Goal: Information Seeking & Learning: Compare options

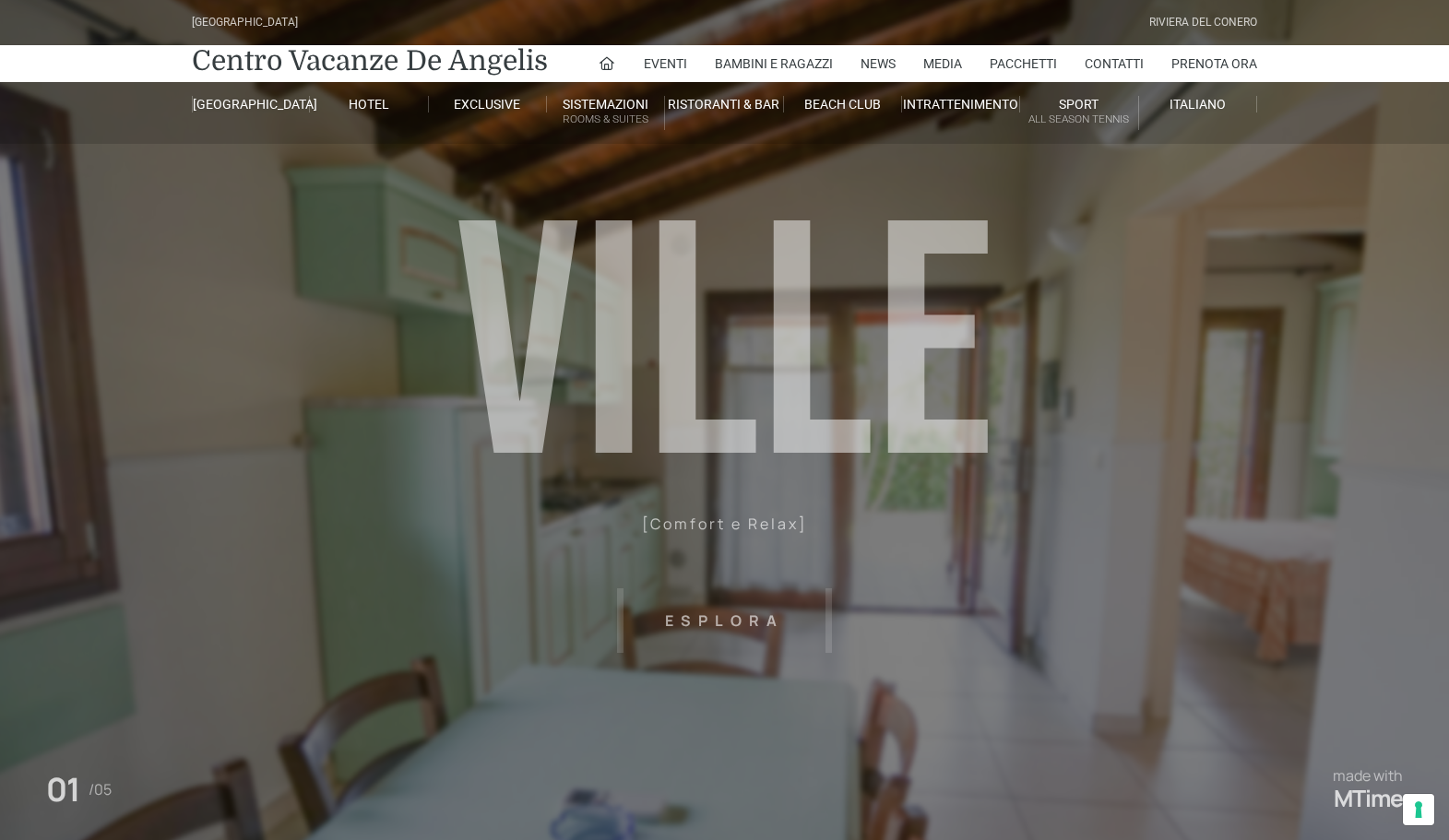
click at [729, 625] on header "[GEOGRAPHIC_DATA] [GEOGRAPHIC_DATA] Centro Vacanze [GEOGRAPHIC_DATA] Eventi Mis…" at bounding box center [724, 368] width 1449 height 737
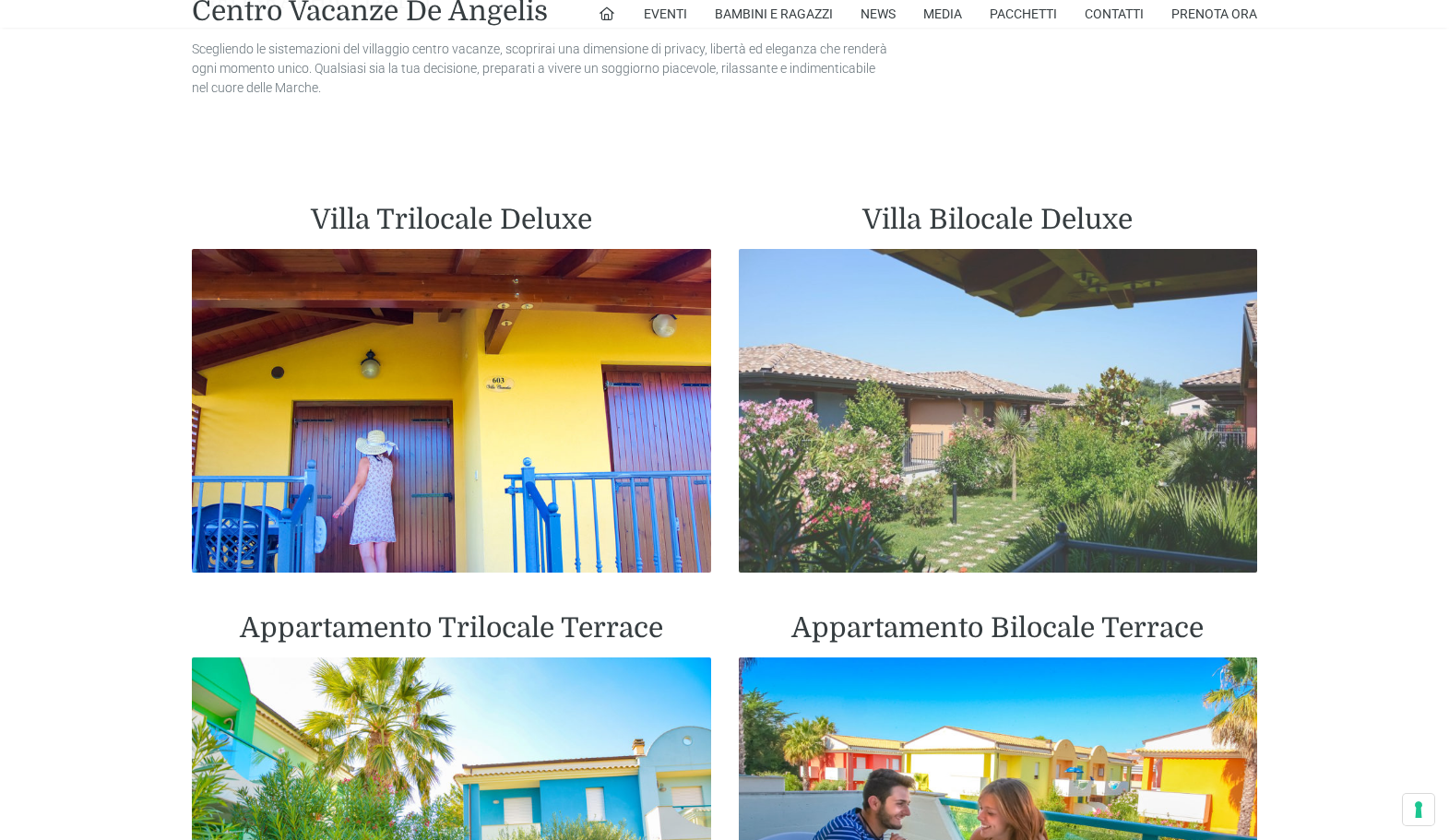
scroll to position [1434, 0]
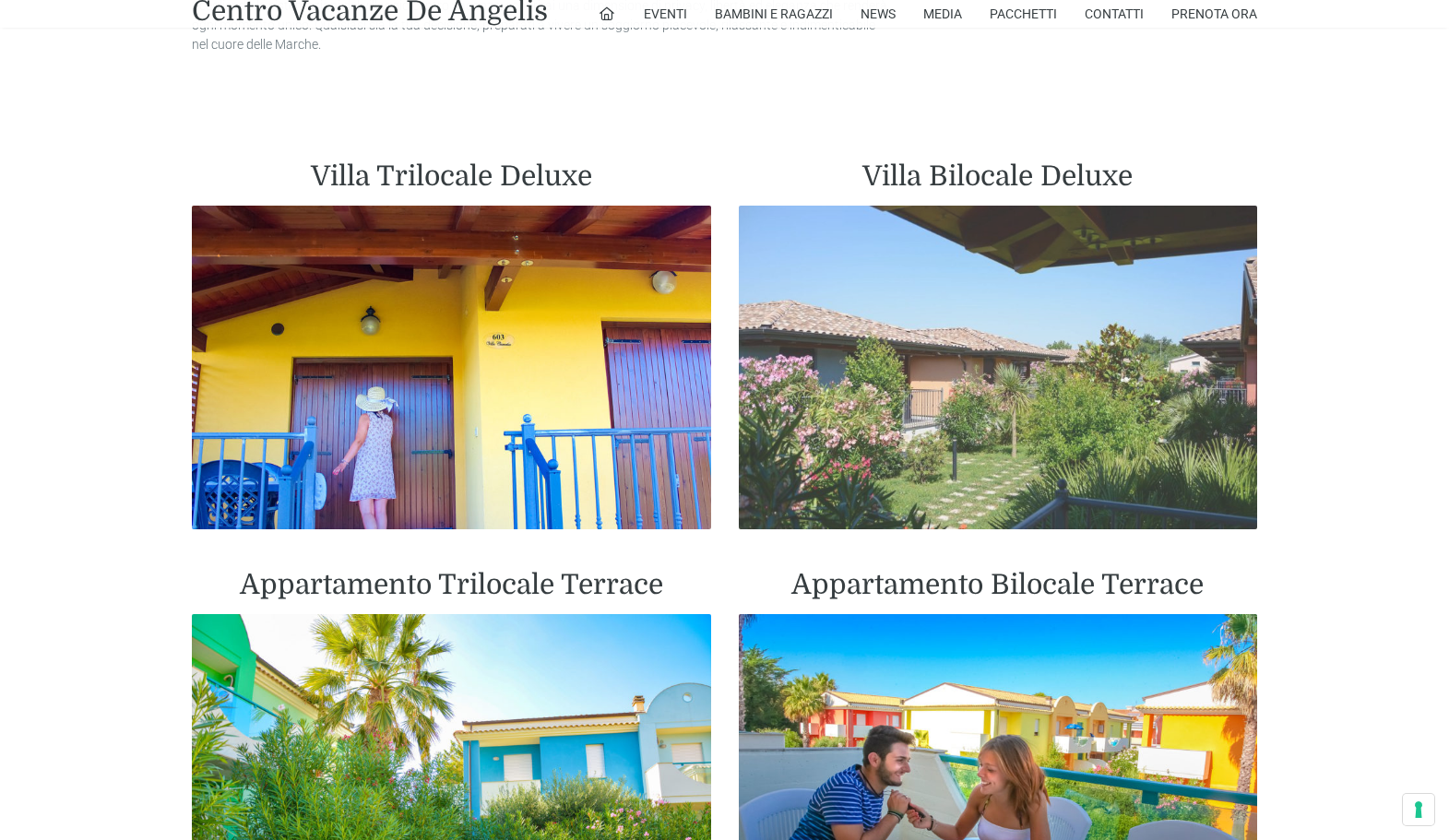
click at [975, 454] on img at bounding box center [998, 368] width 519 height 325
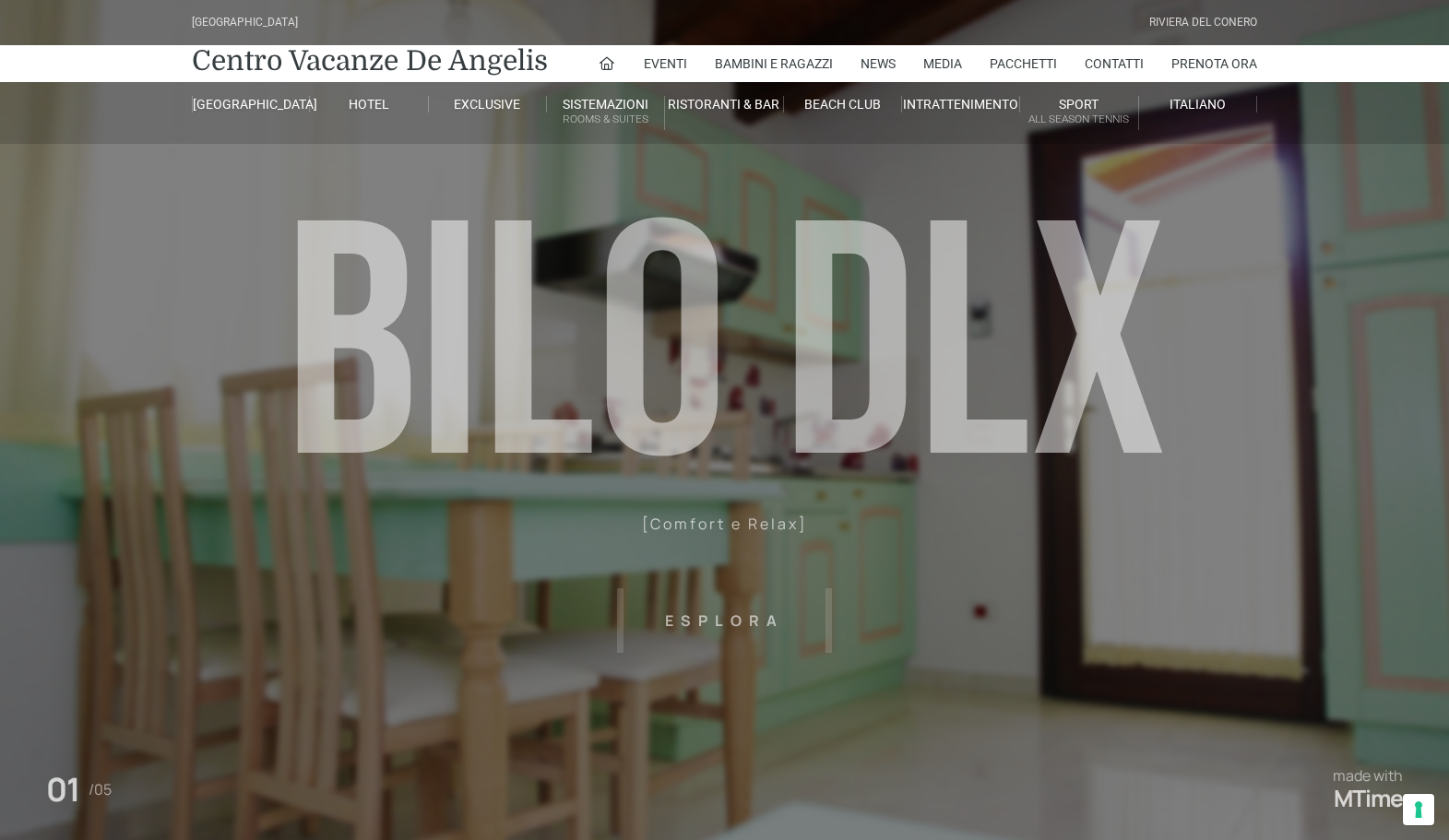
click at [736, 525] on header "[GEOGRAPHIC_DATA] [GEOGRAPHIC_DATA] Centro Vacanze [GEOGRAPHIC_DATA] Eventi Mis…" at bounding box center [724, 415] width 1449 height 830
click at [718, 623] on header "[GEOGRAPHIC_DATA] [GEOGRAPHIC_DATA] Centro Vacanze [GEOGRAPHIC_DATA] Eventi Mis…" at bounding box center [724, 415] width 1449 height 830
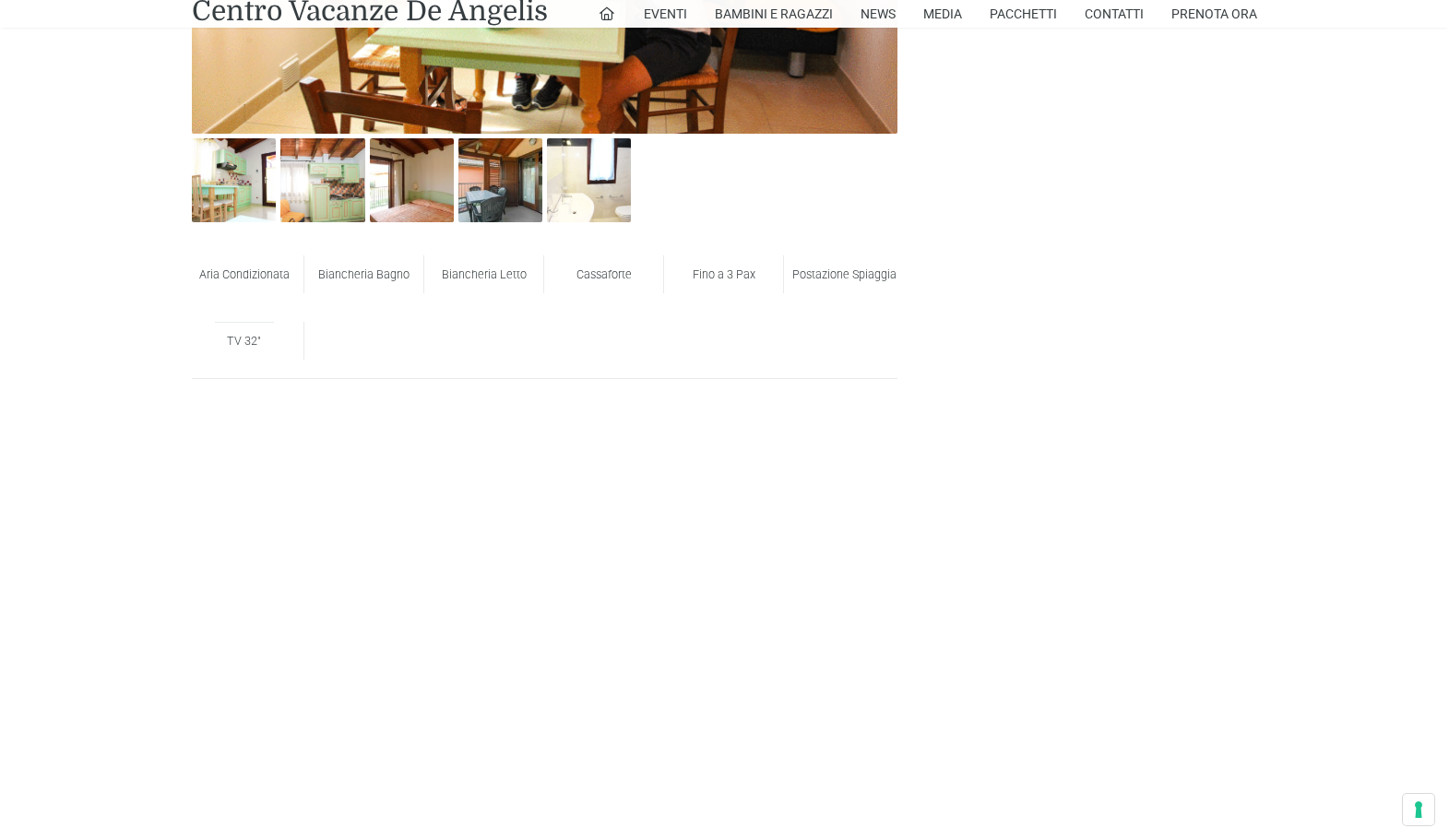
scroll to position [1266, 0]
click at [833, 282] on span "Postazione Spiaggia" at bounding box center [844, 275] width 104 height 14
click at [851, 278] on span "Postazione Spiaggia" at bounding box center [844, 275] width 104 height 14
click at [869, 275] on span "Postazione Spiaggia" at bounding box center [844, 275] width 104 height 14
click at [864, 277] on span "Postazione Spiaggia" at bounding box center [844, 275] width 104 height 14
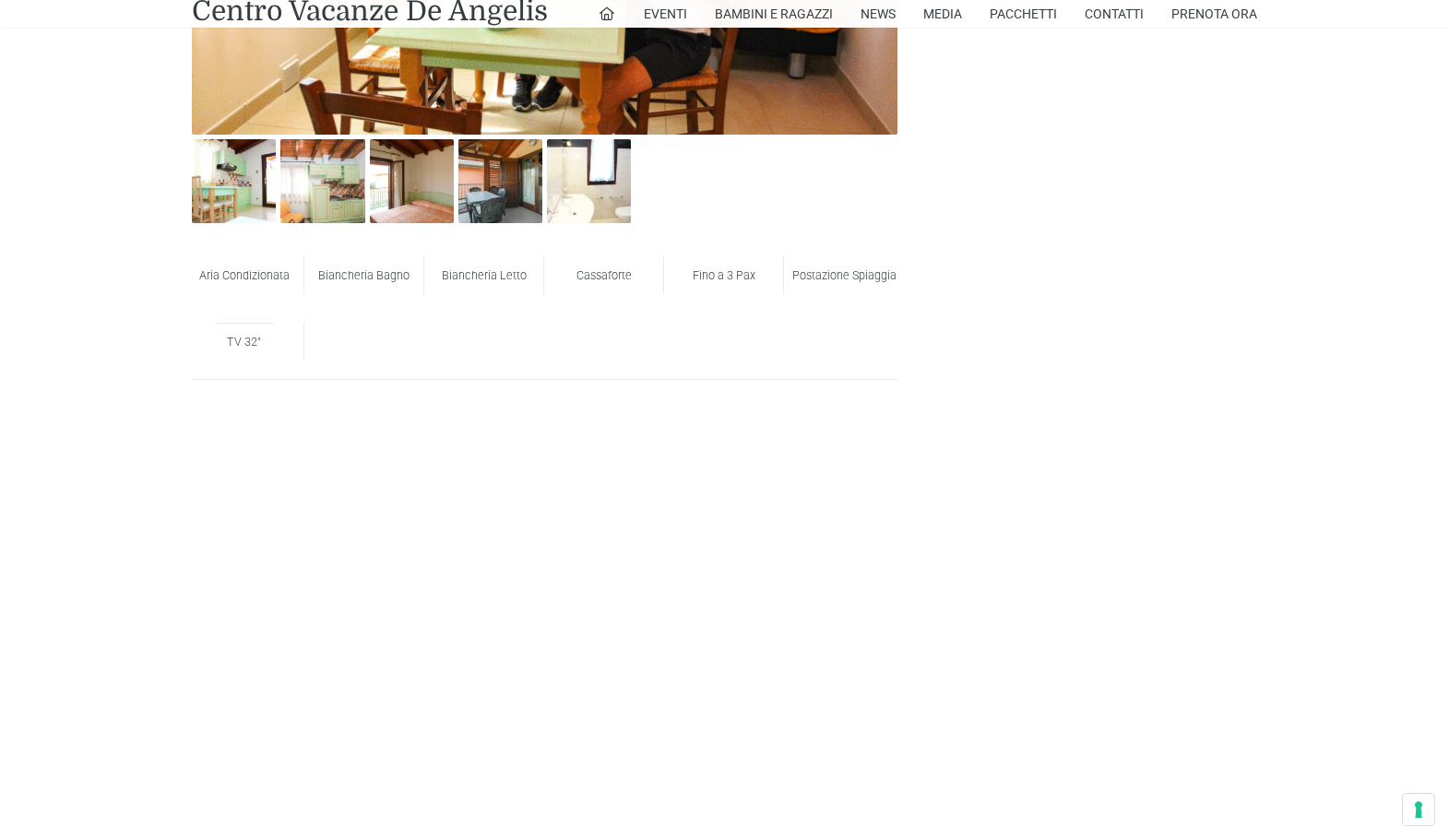
click at [724, 278] on span "Fino a 3 Pax" at bounding box center [724, 275] width 63 height 14
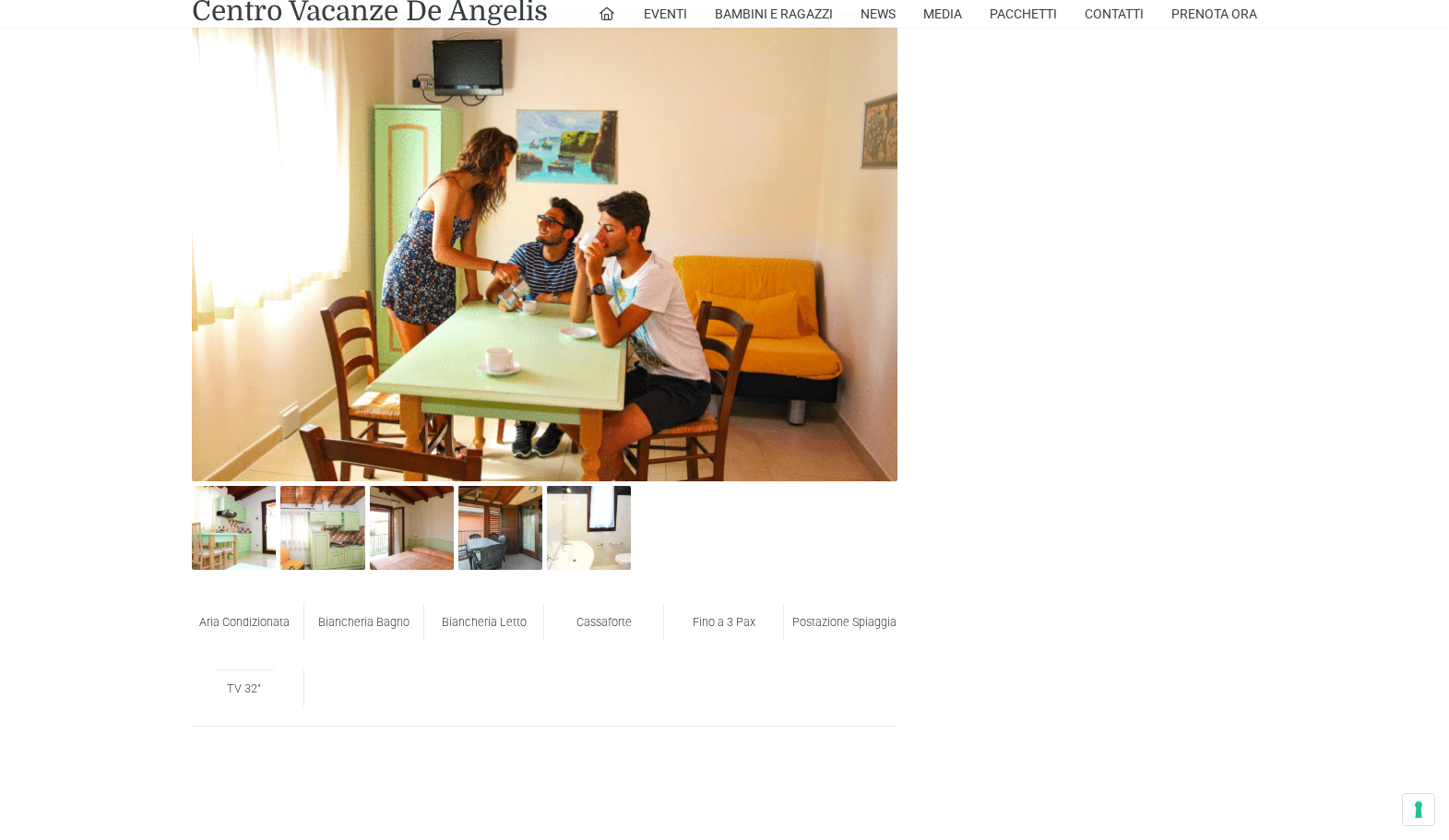
scroll to position [917, 0]
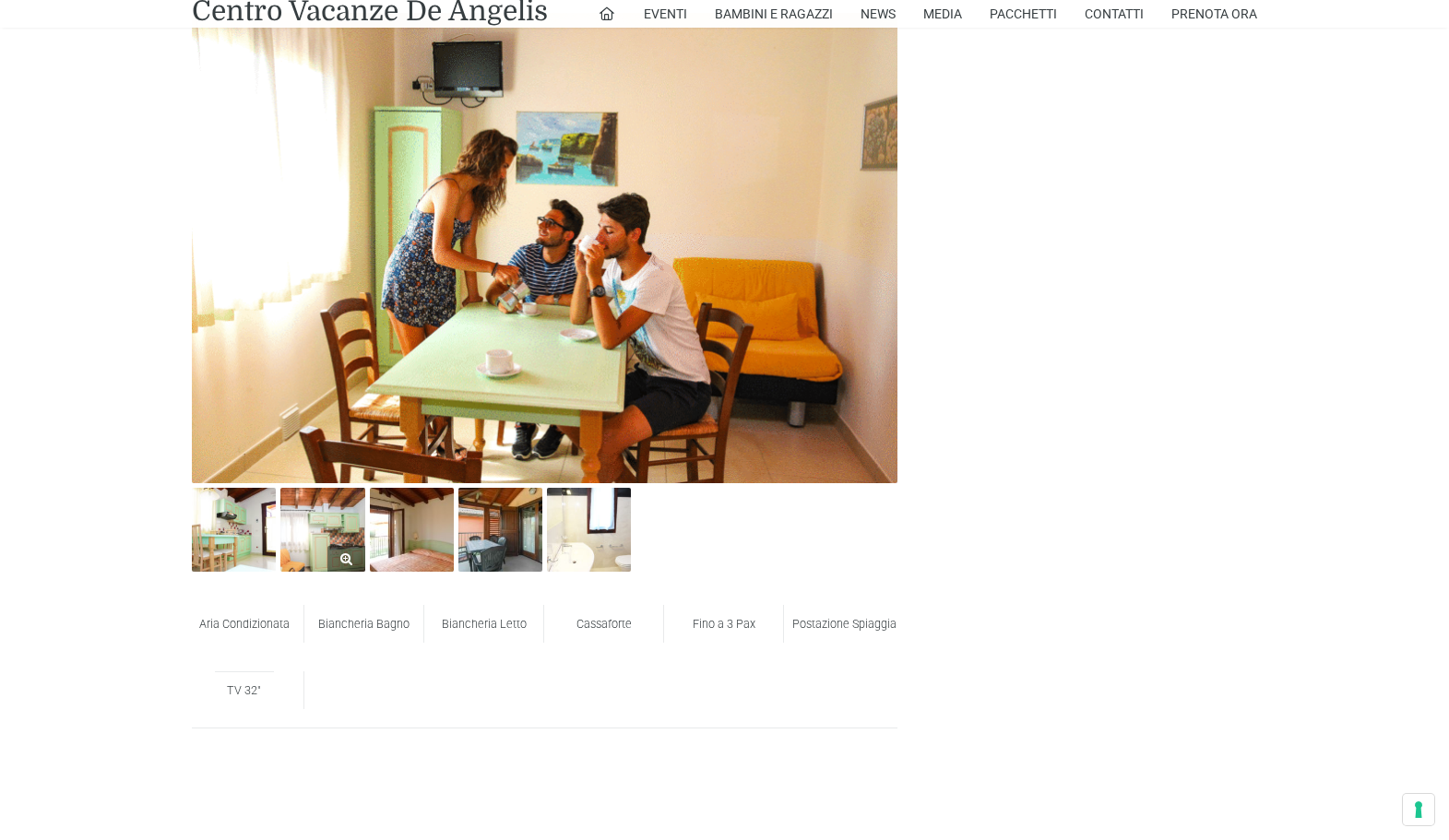
click at [311, 548] on img at bounding box center [322, 530] width 84 height 84
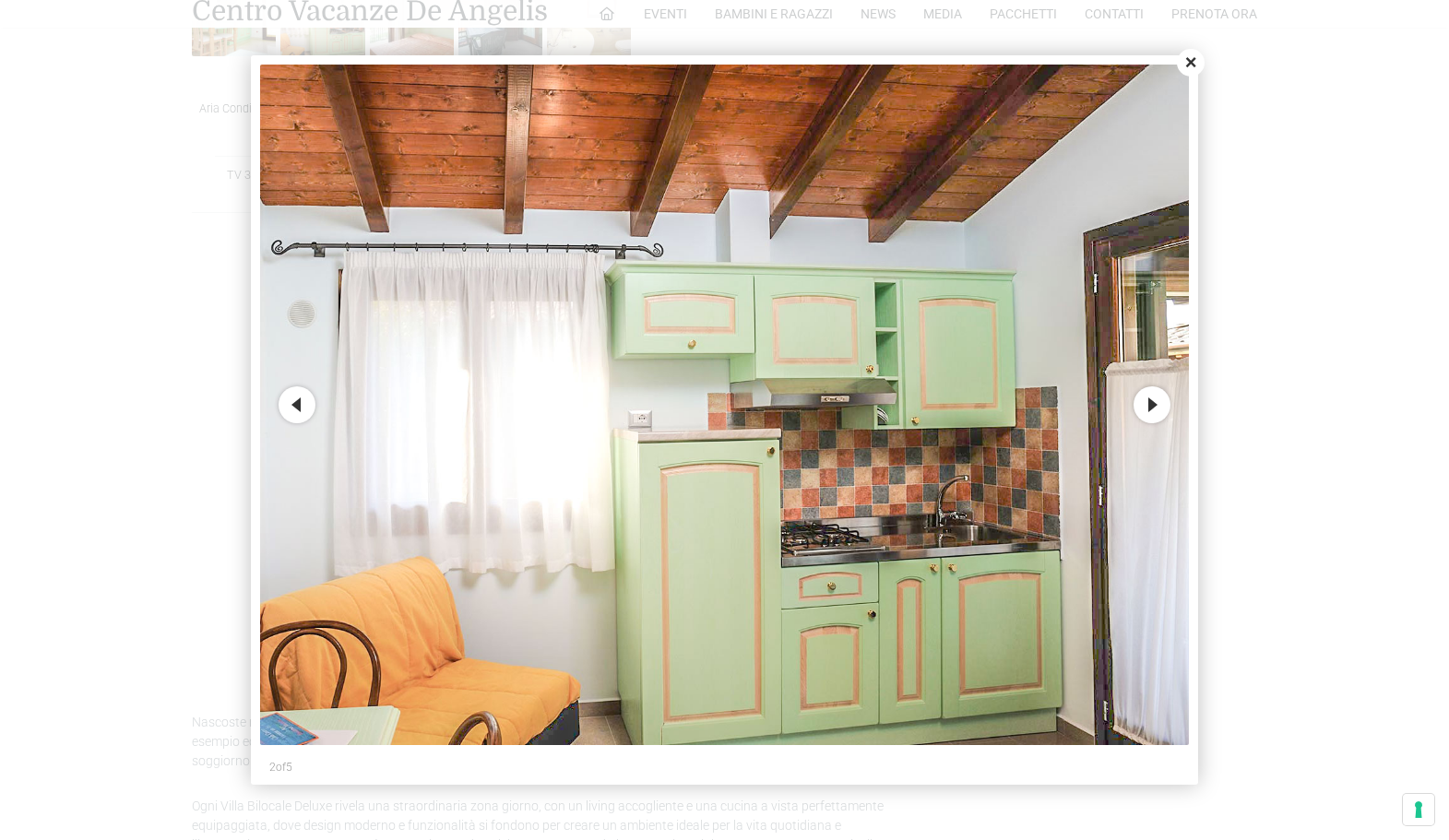
scroll to position [1444, 0]
click at [304, 409] on button "Previous" at bounding box center [297, 405] width 37 height 37
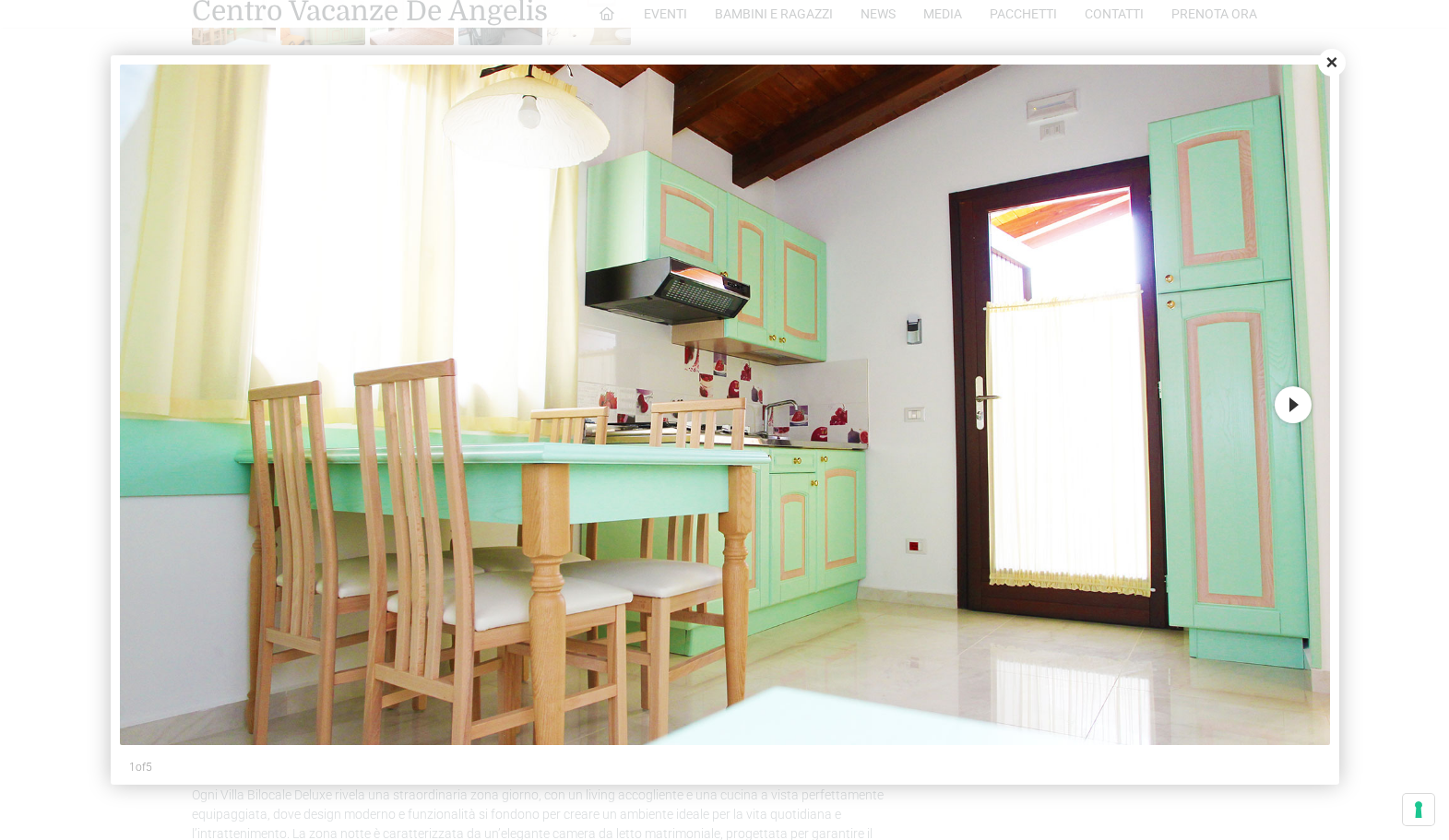
click at [1298, 409] on button "Next" at bounding box center [1293, 405] width 37 height 37
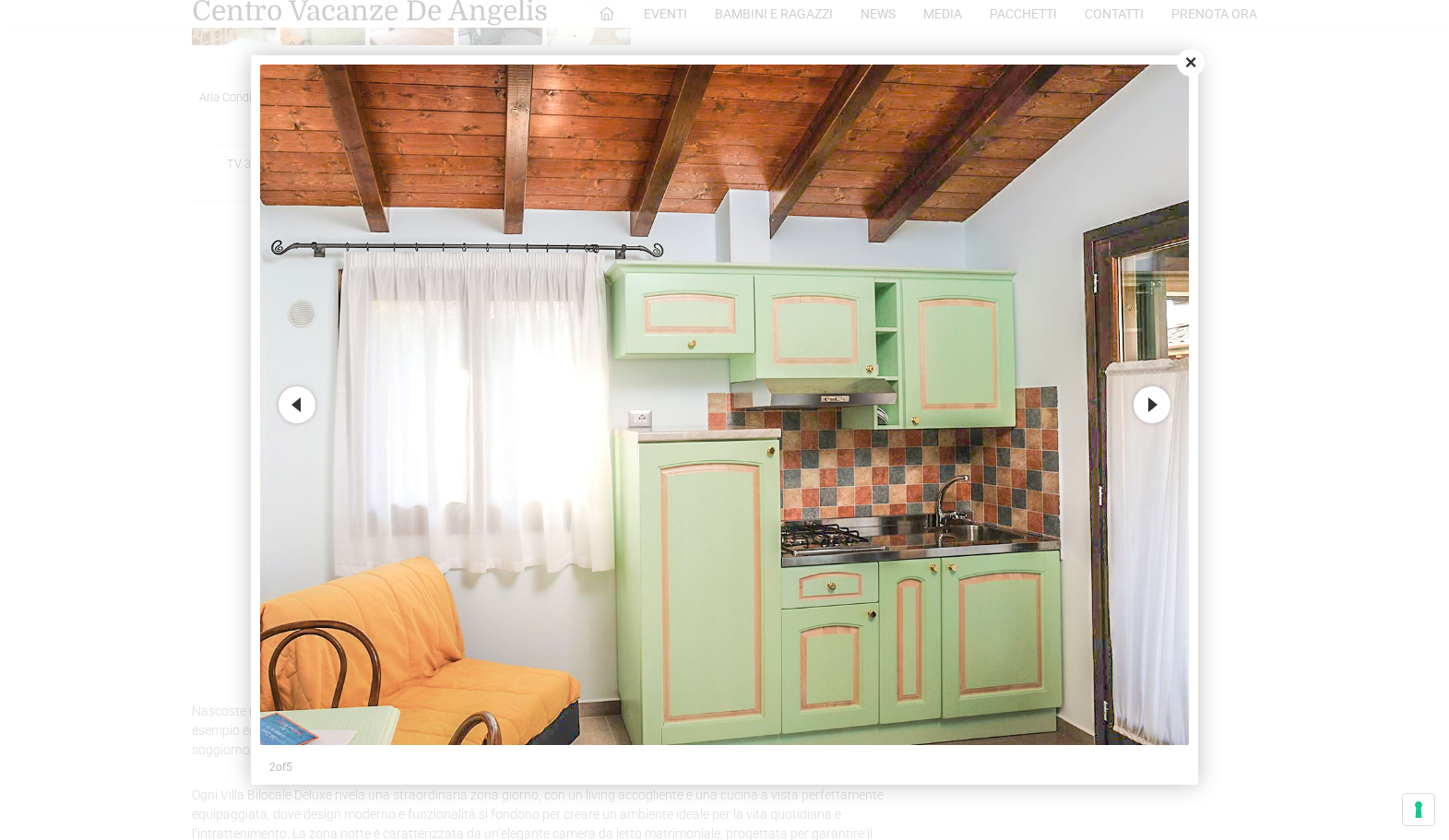
click at [1159, 412] on button "Next" at bounding box center [1151, 405] width 37 height 37
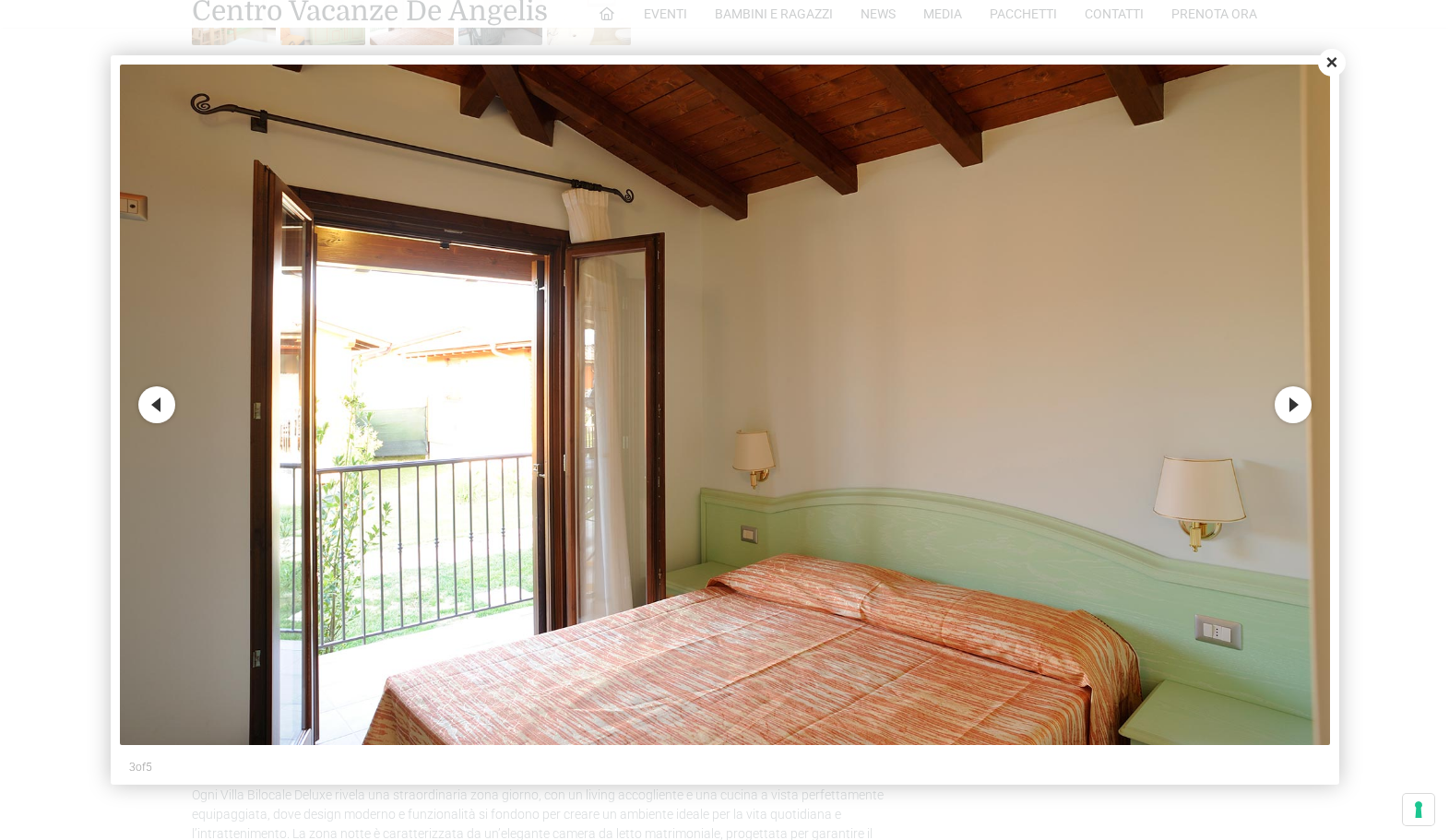
click at [1295, 410] on button "Next" at bounding box center [1293, 405] width 37 height 37
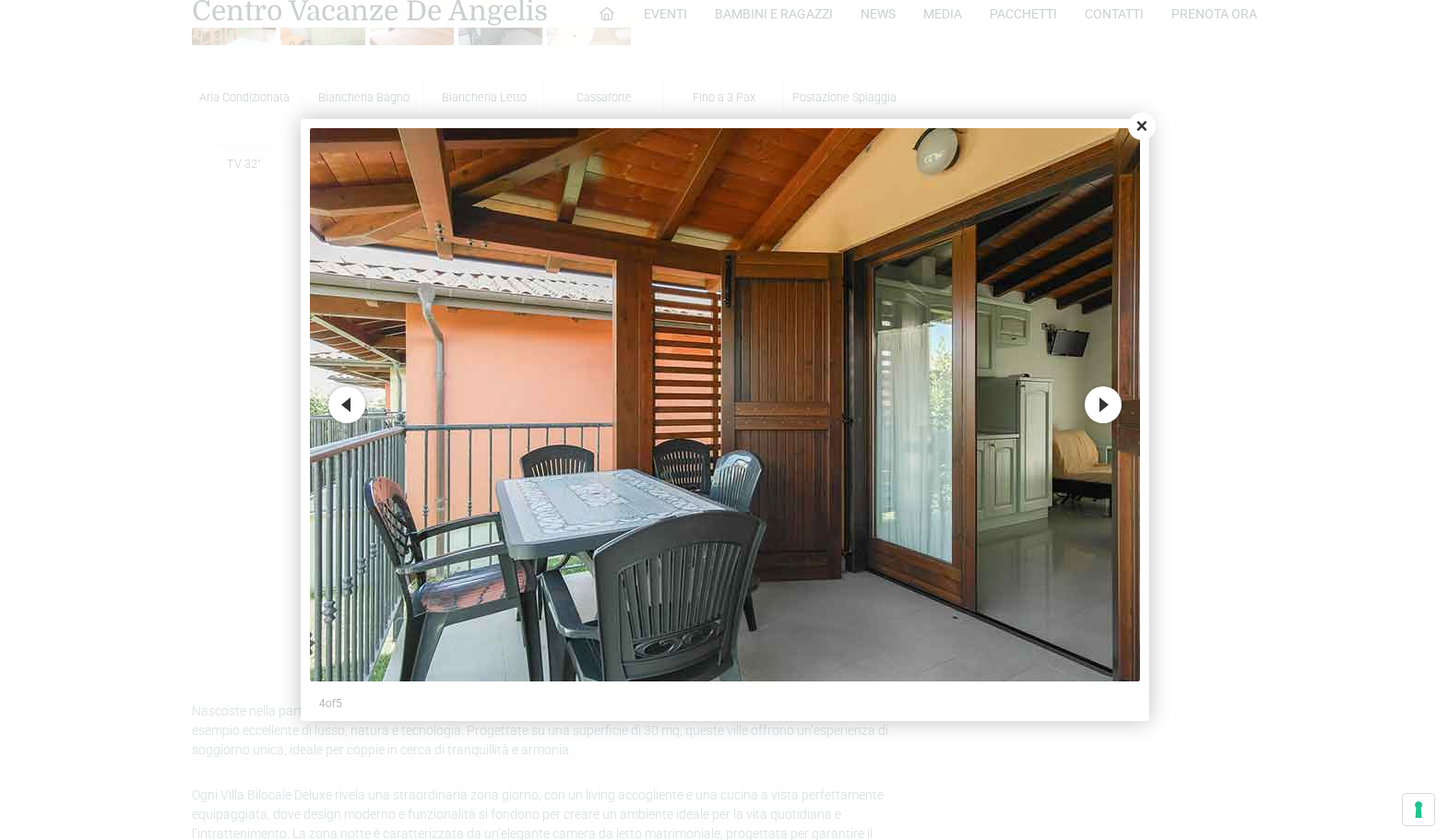
click at [1100, 414] on button "Next" at bounding box center [1103, 405] width 37 height 37
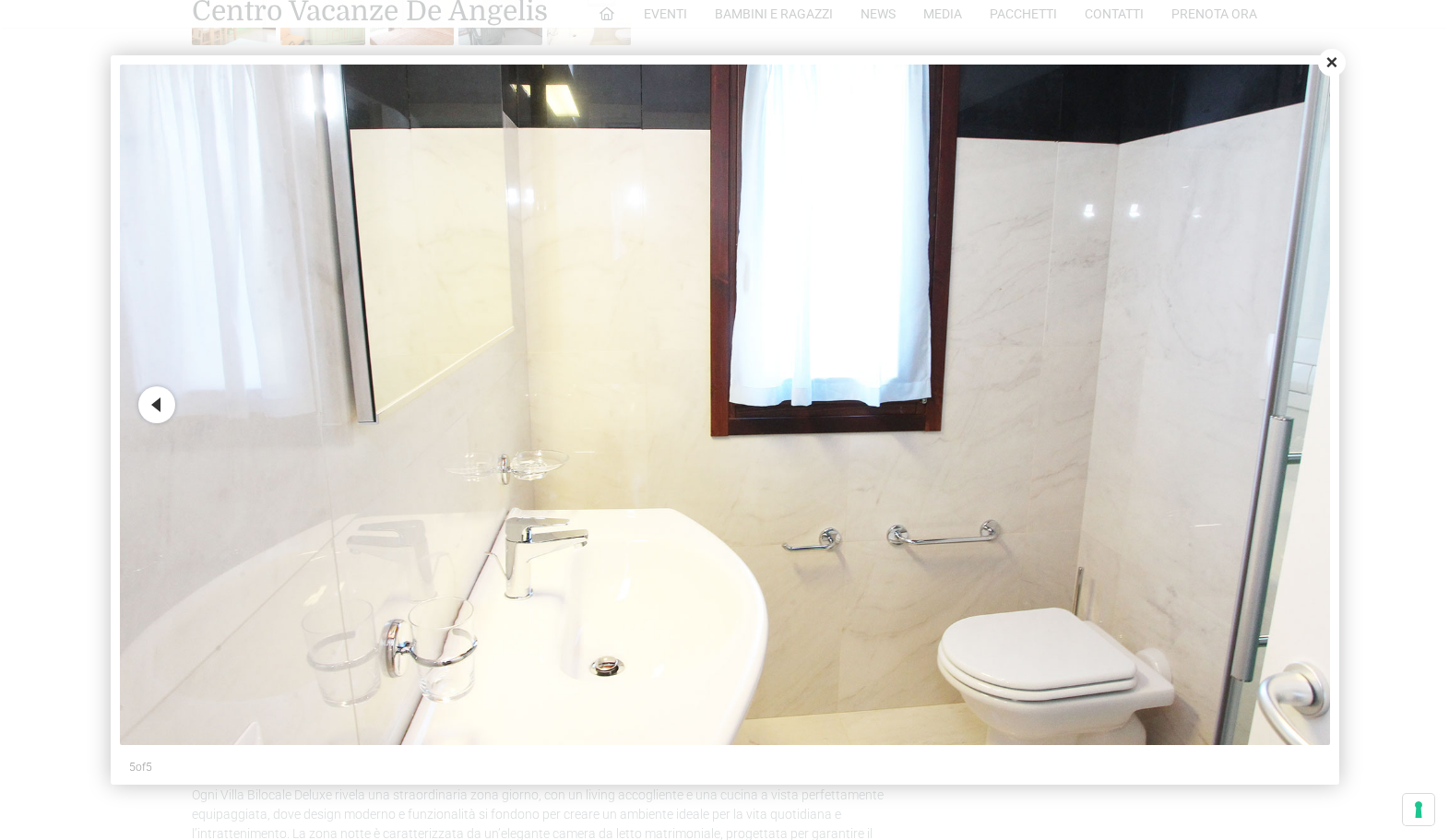
click at [1326, 62] on button "Close" at bounding box center [1332, 63] width 27 height 27
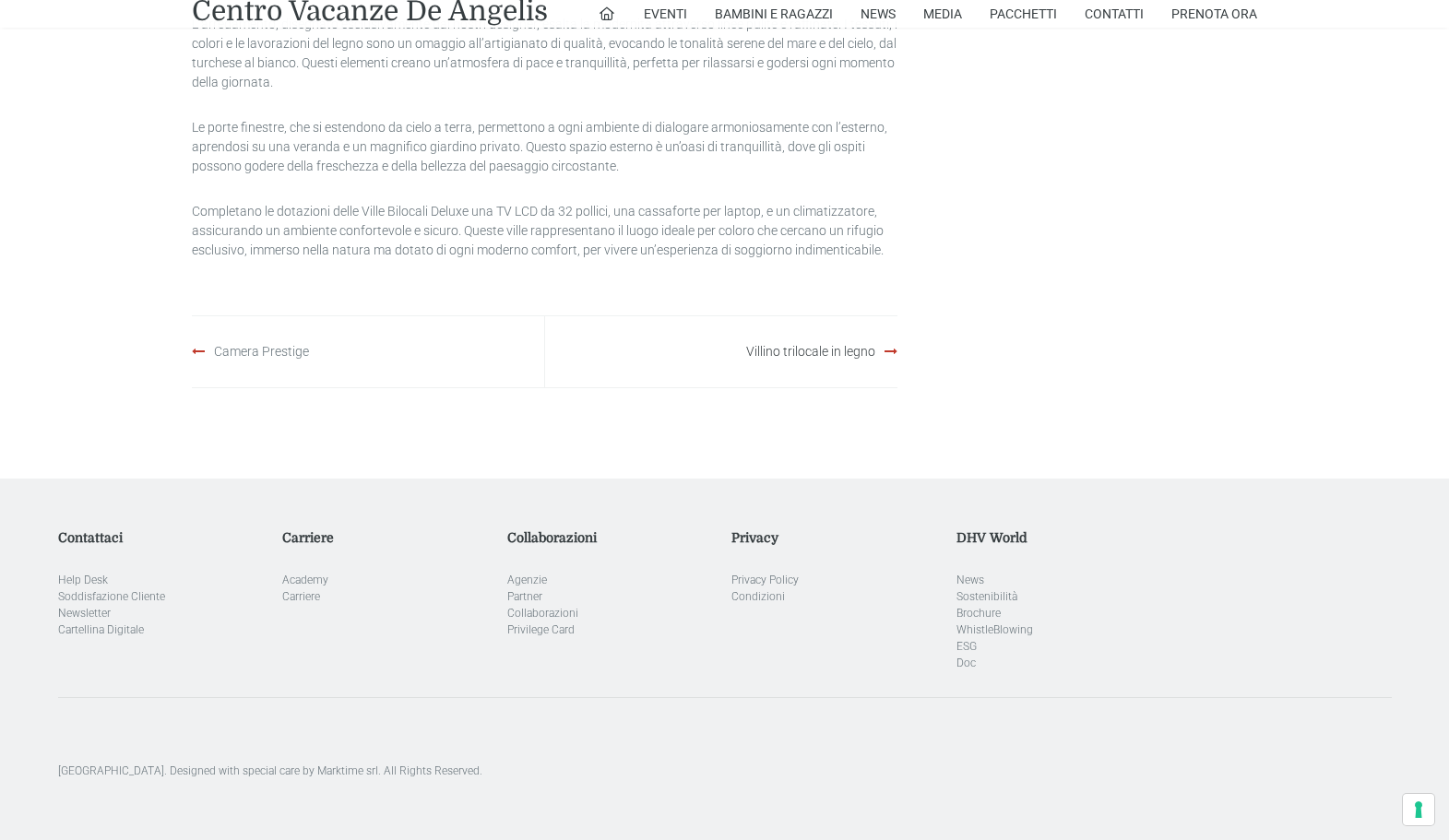
scroll to position [2407, 0]
click at [266, 353] on link "Camera Prestige" at bounding box center [261, 346] width 95 height 15
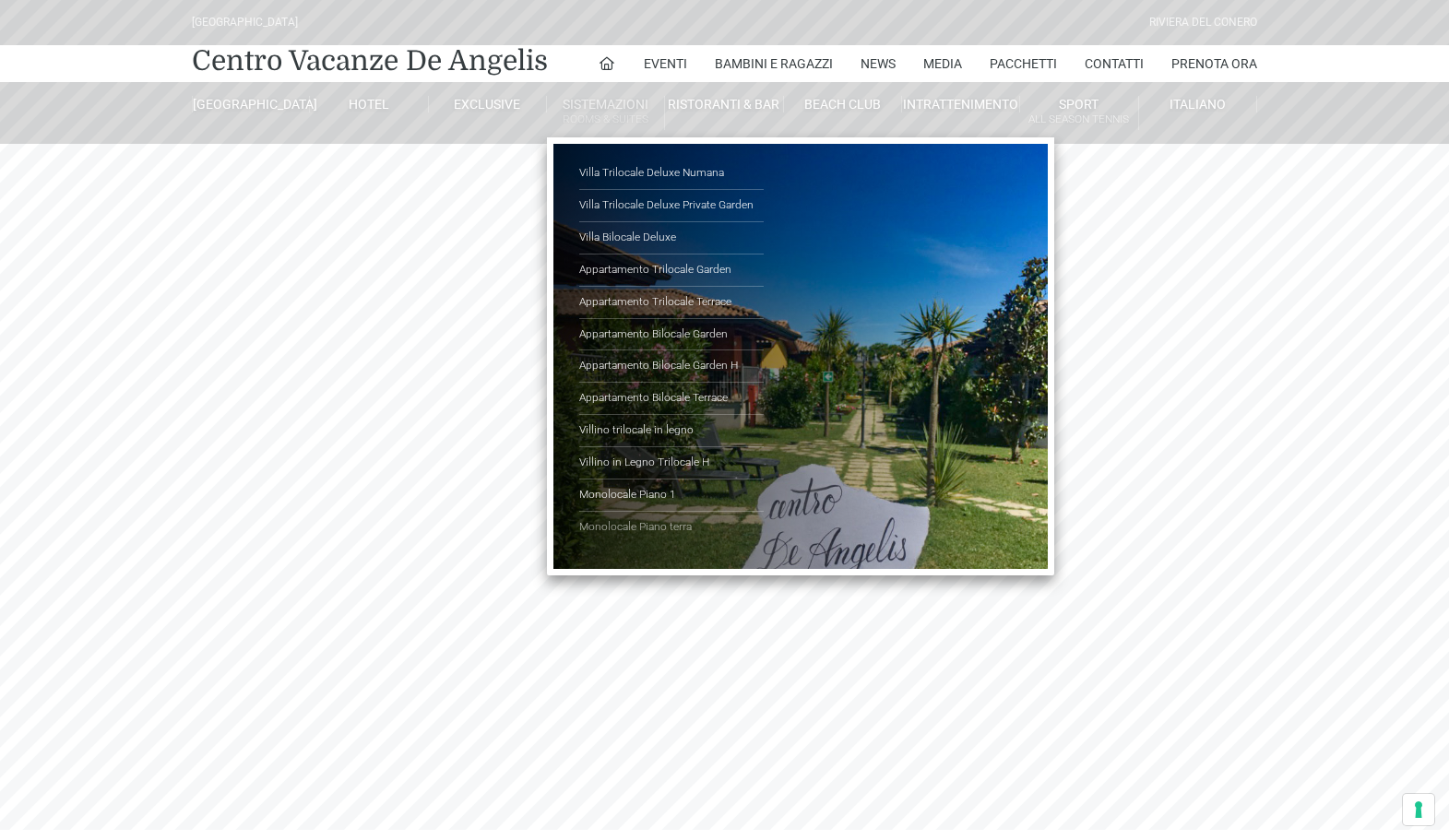
click at [627, 522] on link "Monolocale Piano terra" at bounding box center [671, 528] width 184 height 31
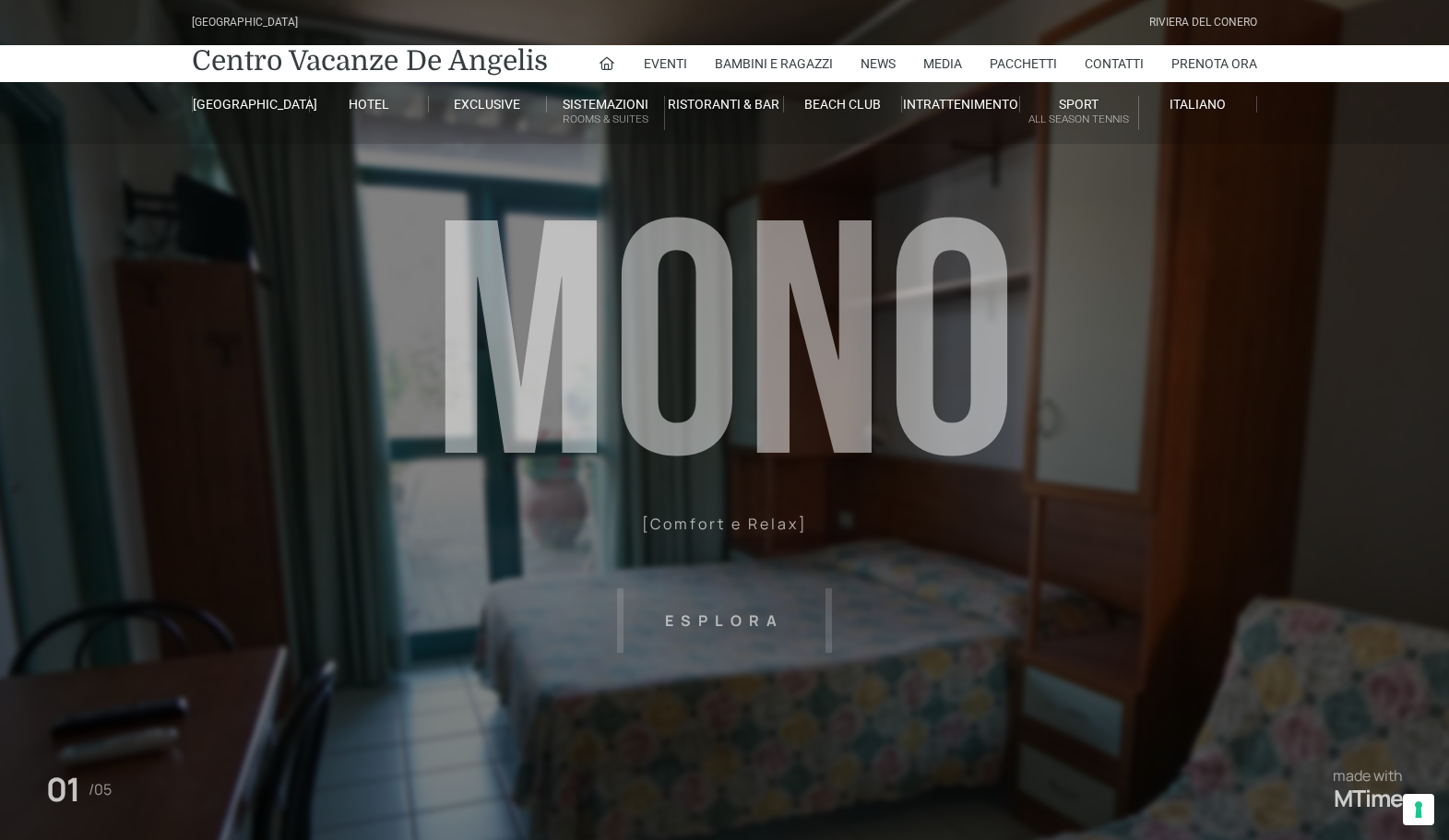
click at [720, 625] on header "[GEOGRAPHIC_DATA] [GEOGRAPHIC_DATA] Centro Vacanze [GEOGRAPHIC_DATA] Eventi Mis…" at bounding box center [724, 415] width 1449 height 830
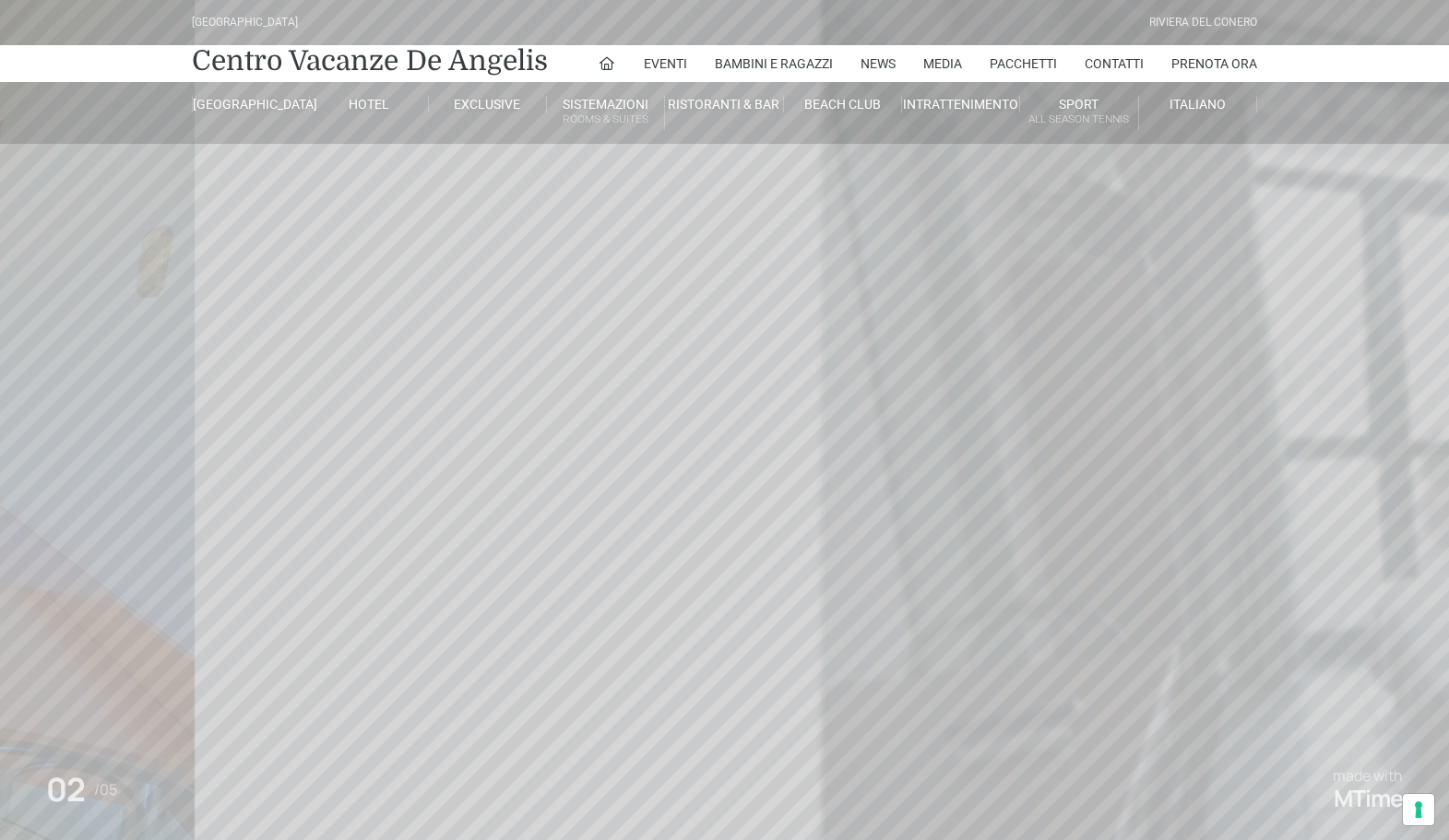
click at [719, 625] on header "[GEOGRAPHIC_DATA] [GEOGRAPHIC_DATA] Centro Vacanze [GEOGRAPHIC_DATA] Eventi Mis…" at bounding box center [724, 415] width 1449 height 830
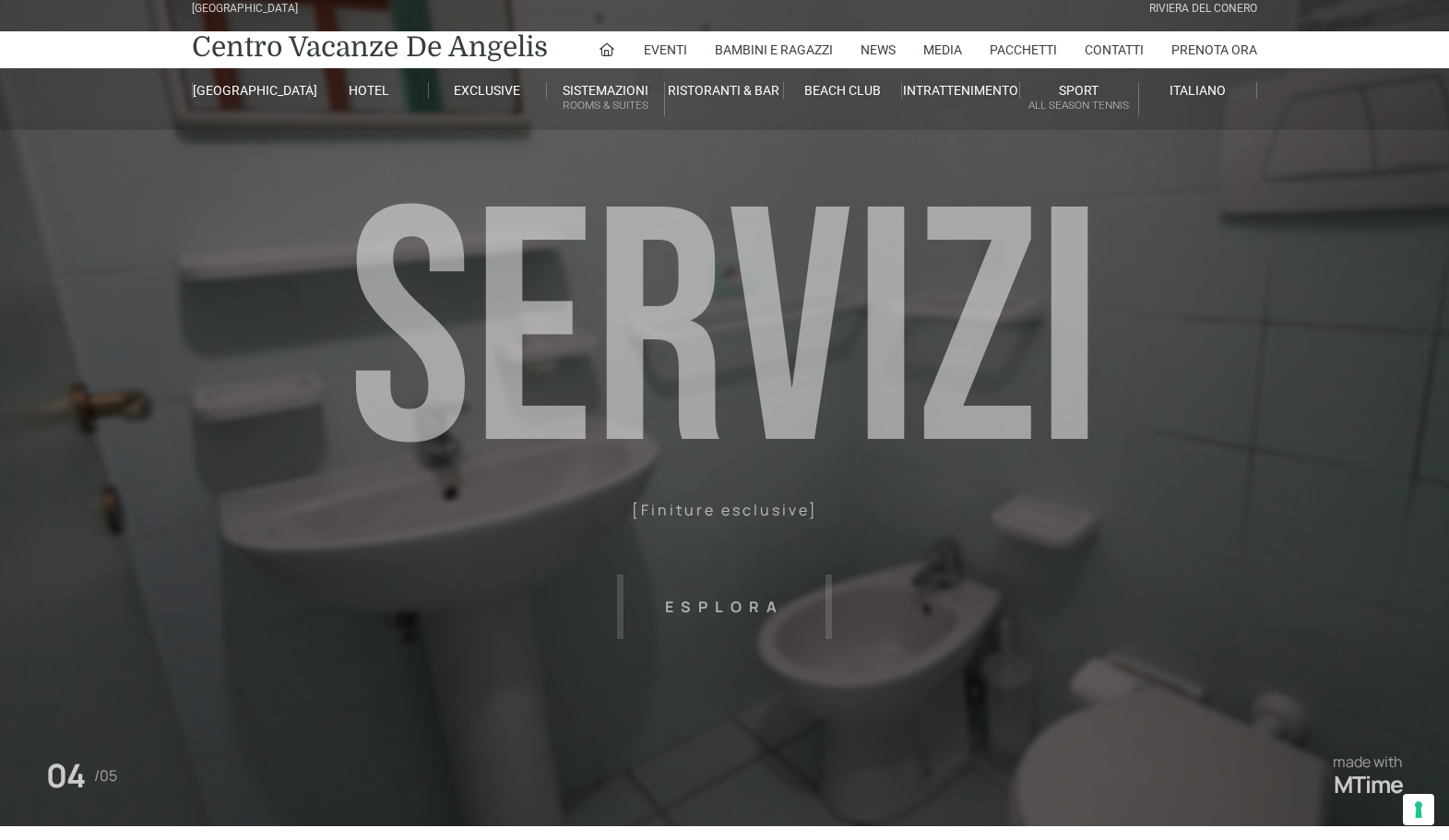
scroll to position [22, 0]
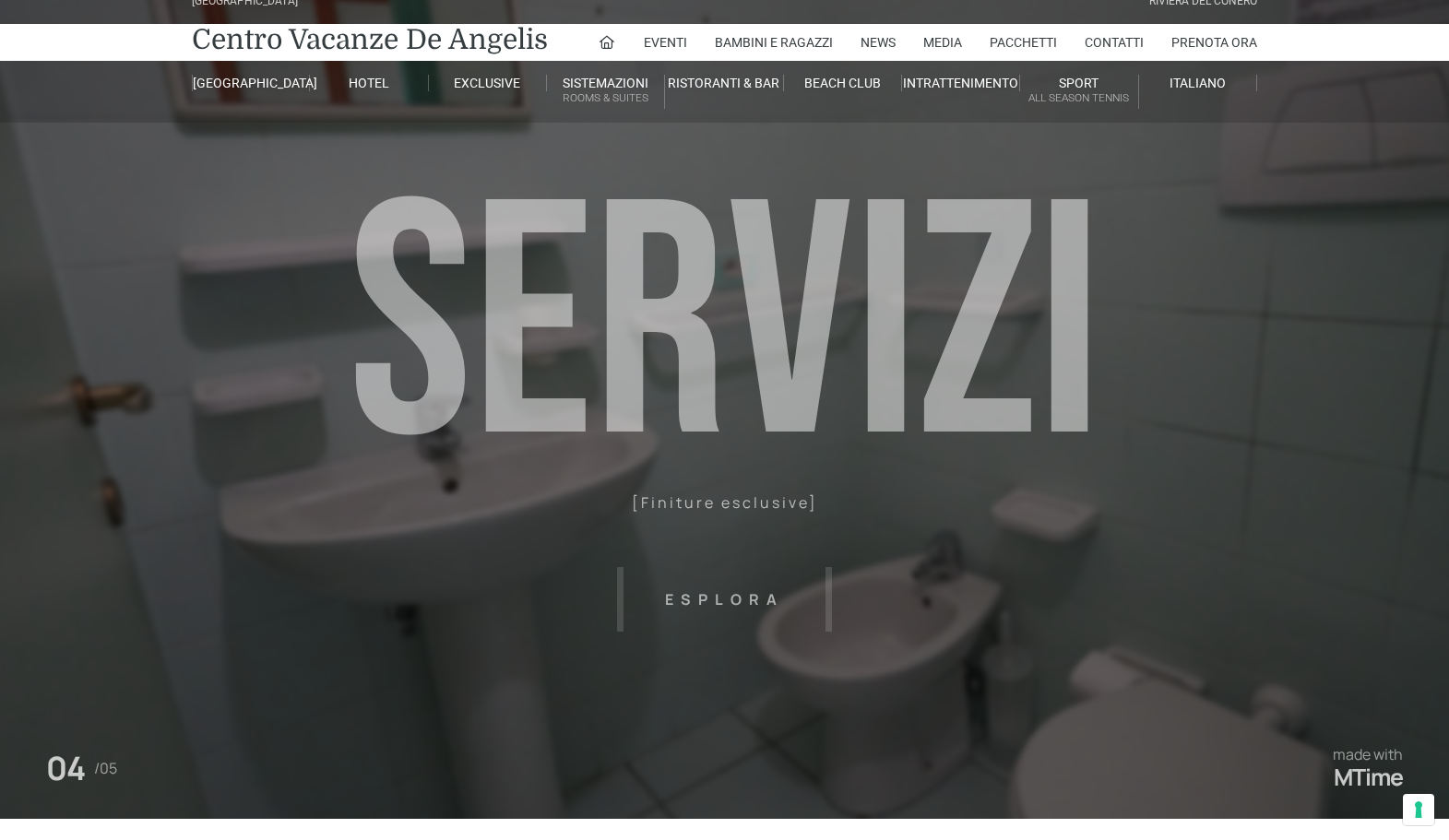
drag, startPoint x: 772, startPoint y: 538, endPoint x: 741, endPoint y: 618, distance: 85.8
click at [750, 600] on header "Villaggio Hotel Resort Riviera Del Conero Centro Vacanze De Angelis Eventi Miss…" at bounding box center [724, 394] width 1449 height 830
click at [741, 606] on header "Villaggio Hotel Resort Riviera Del Conero Centro Vacanze De Angelis Eventi Miss…" at bounding box center [724, 394] width 1449 height 830
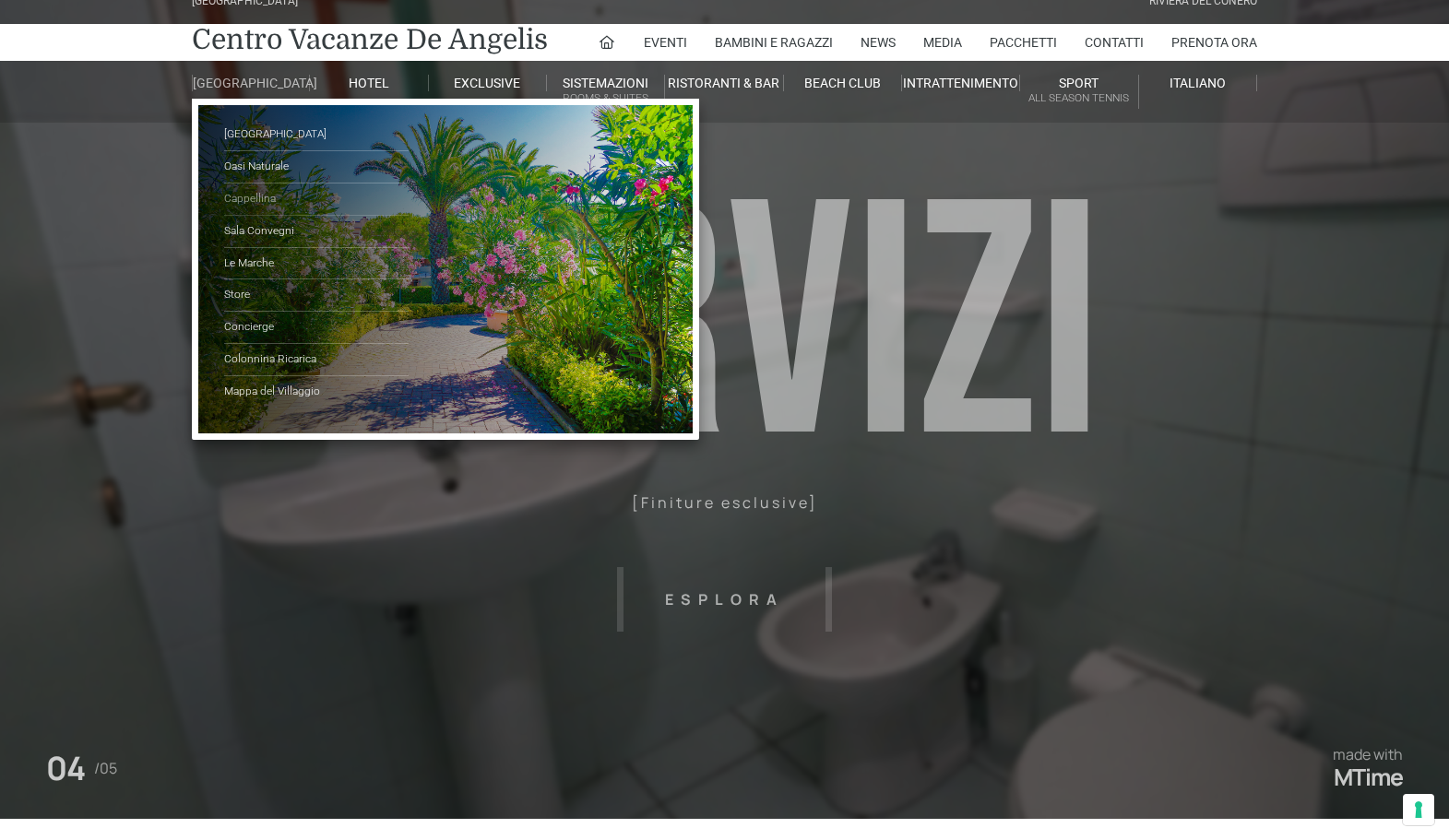
click at [301, 213] on link "Cappellina" at bounding box center [316, 199] width 184 height 32
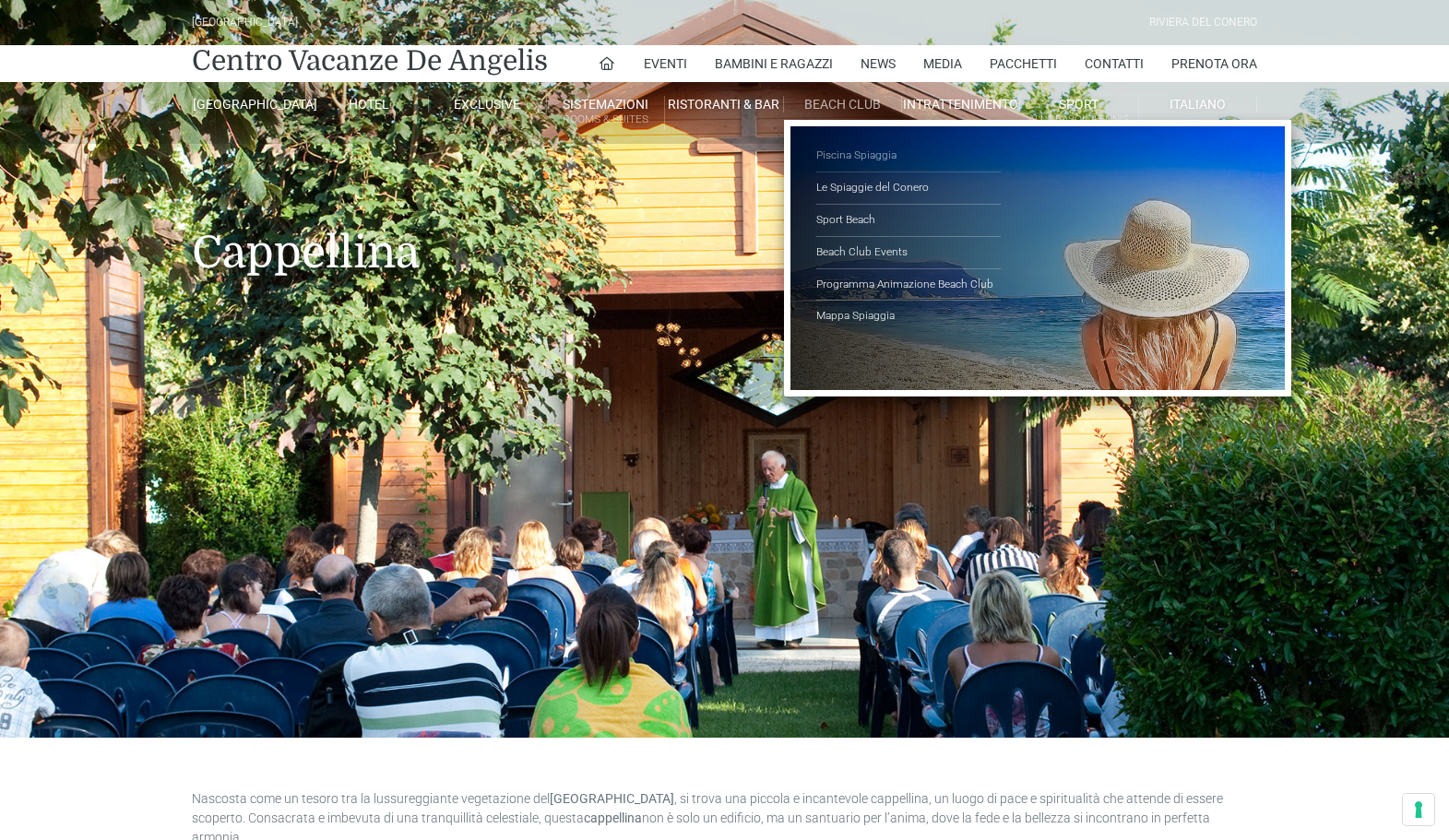
click at [862, 151] on link "Piscina Spiaggia" at bounding box center [909, 156] width 184 height 32
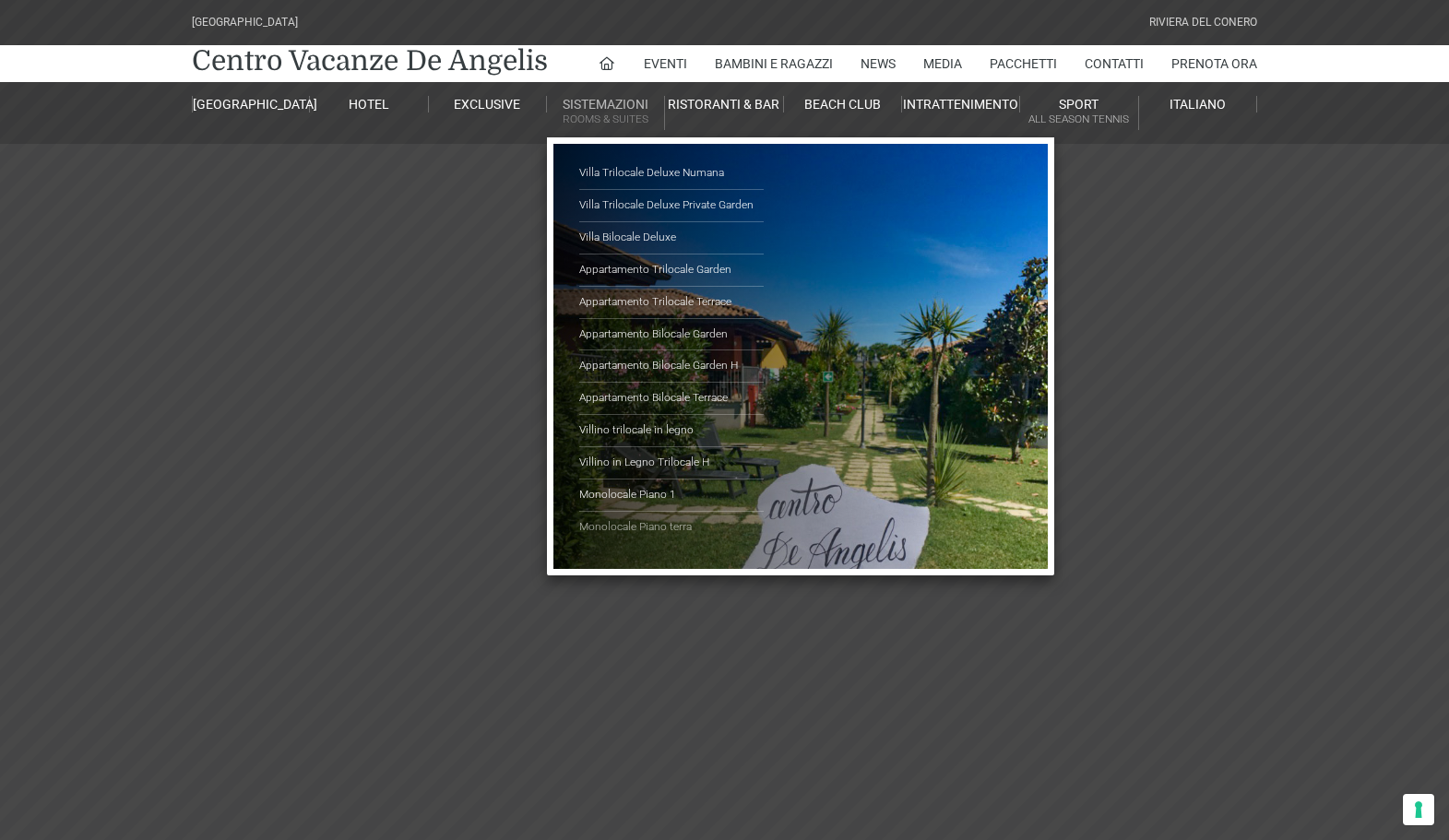
click at [640, 530] on link "Monolocale Piano terra" at bounding box center [671, 528] width 184 height 31
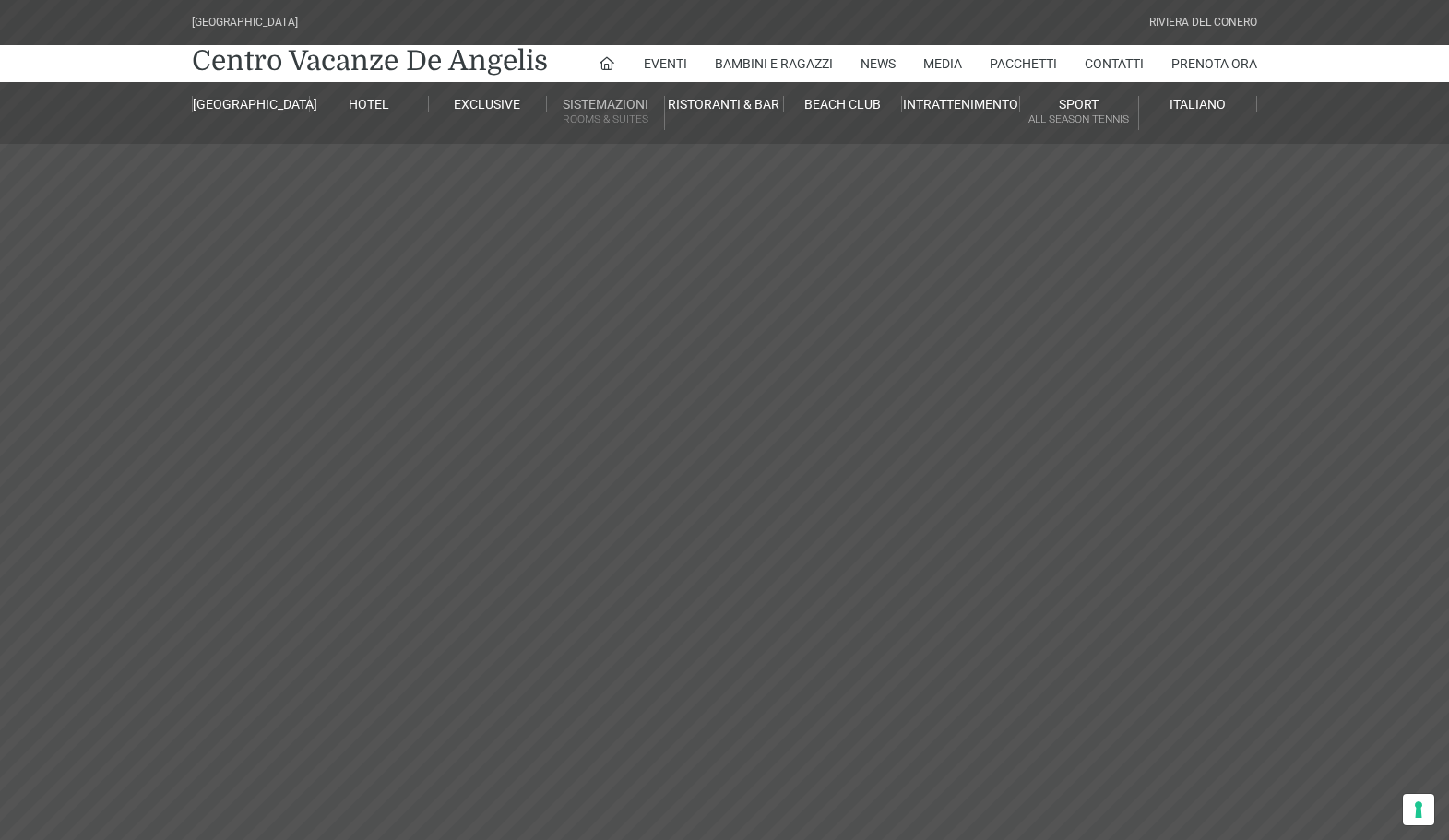
click at [613, 109] on link "Sistemazioni Rooms & Suites" at bounding box center [605, 113] width 118 height 34
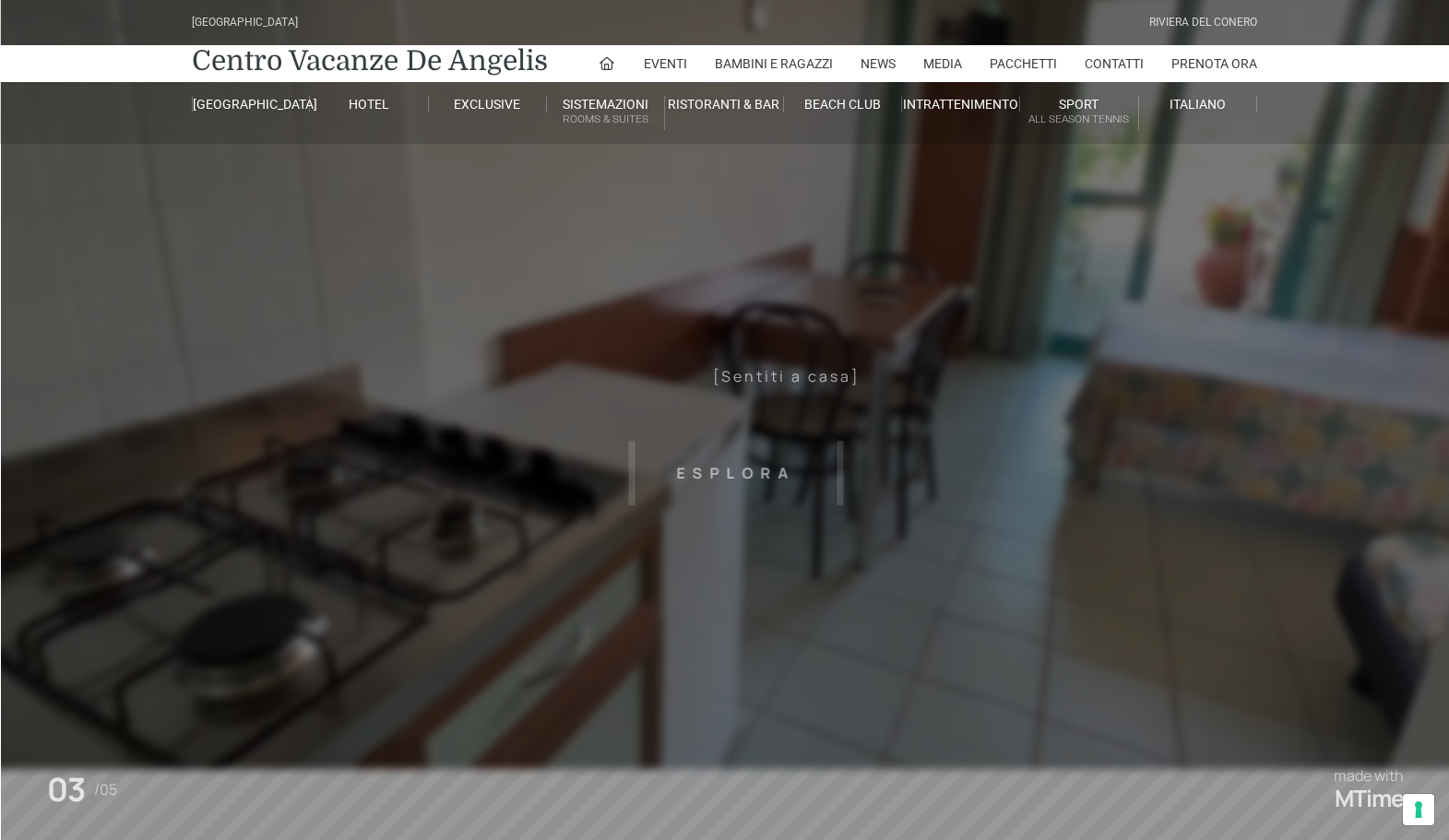
scroll to position [6, 1]
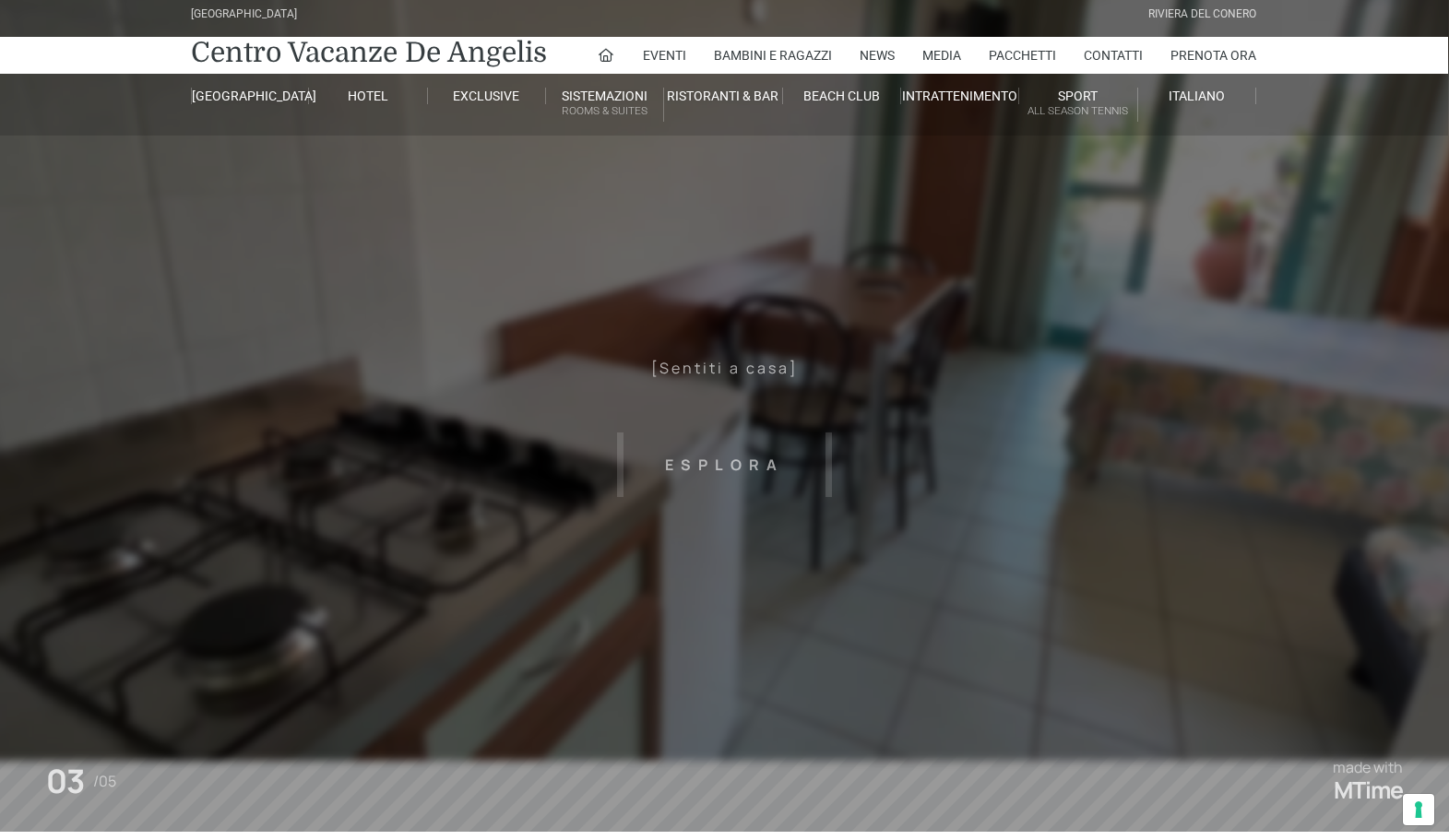
click at [737, 381] on header "Villaggio Hotel Resort Riviera Del Conero Centro Vacanze De Angelis Eventi Miss…" at bounding box center [724, 407] width 1449 height 830
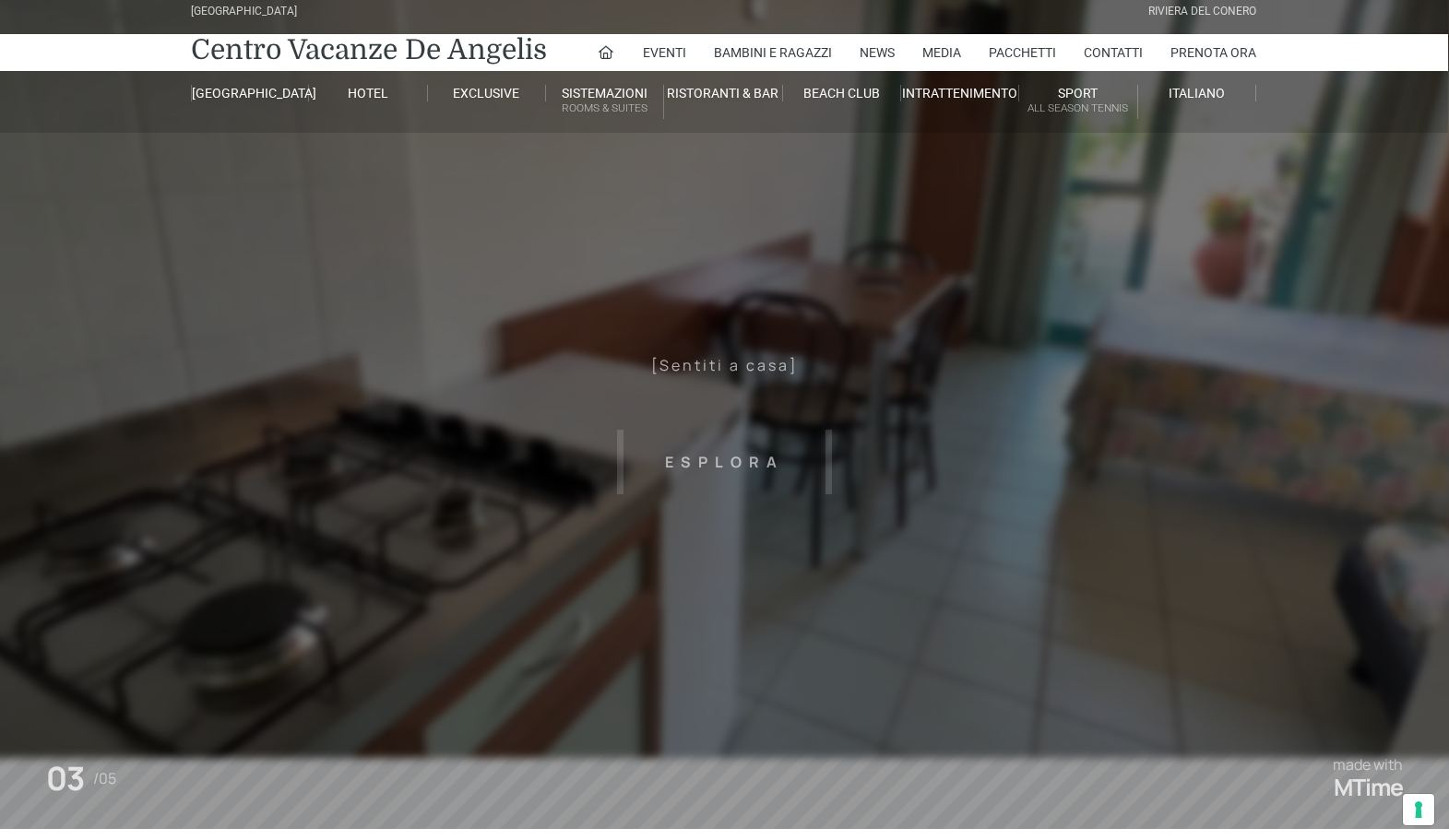
click at [733, 460] on header "Villaggio Hotel Resort Riviera Del Conero Centro Vacanze De Angelis Eventi Miss…" at bounding box center [724, 404] width 1449 height 830
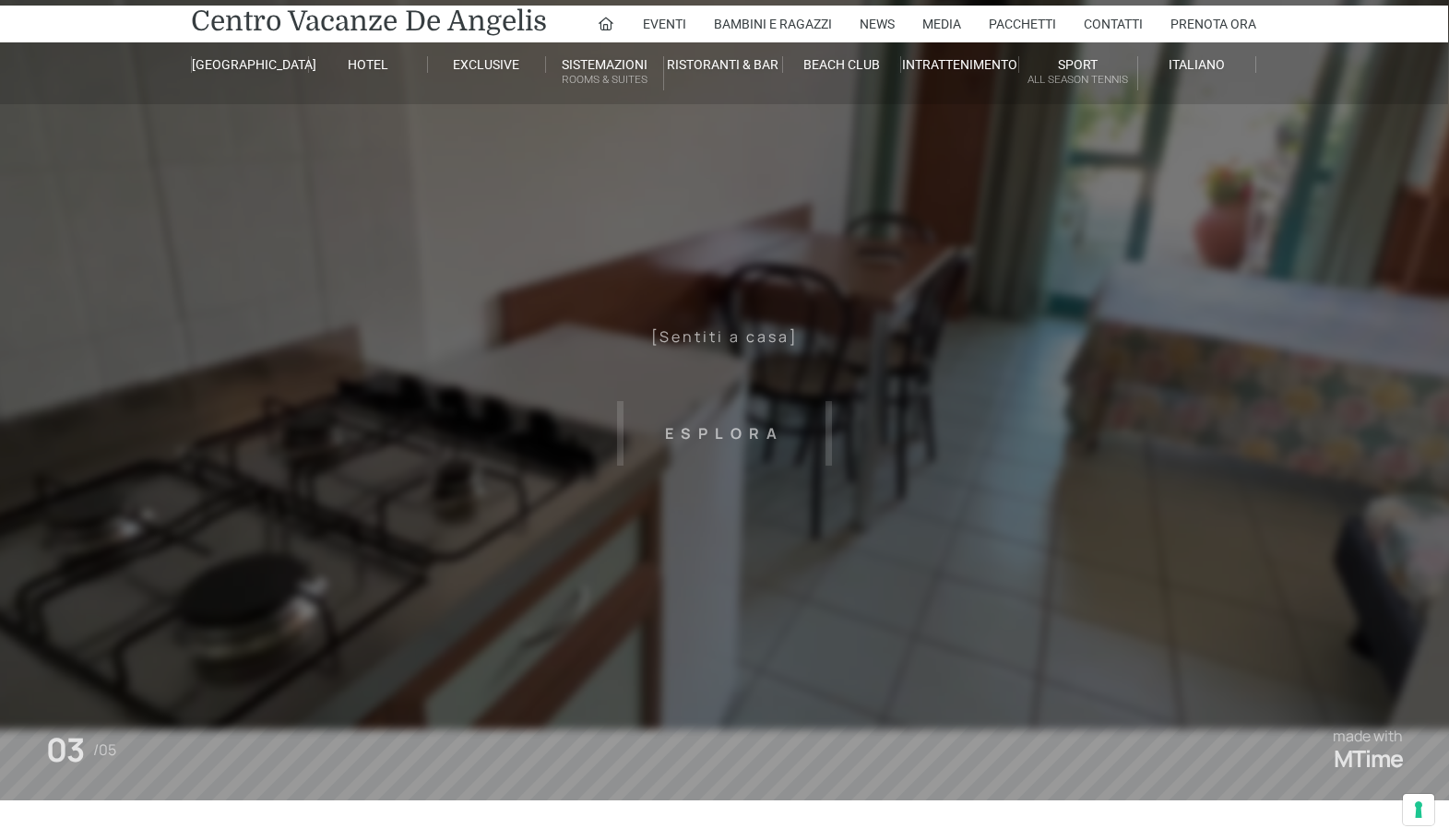
scroll to position [42, 1]
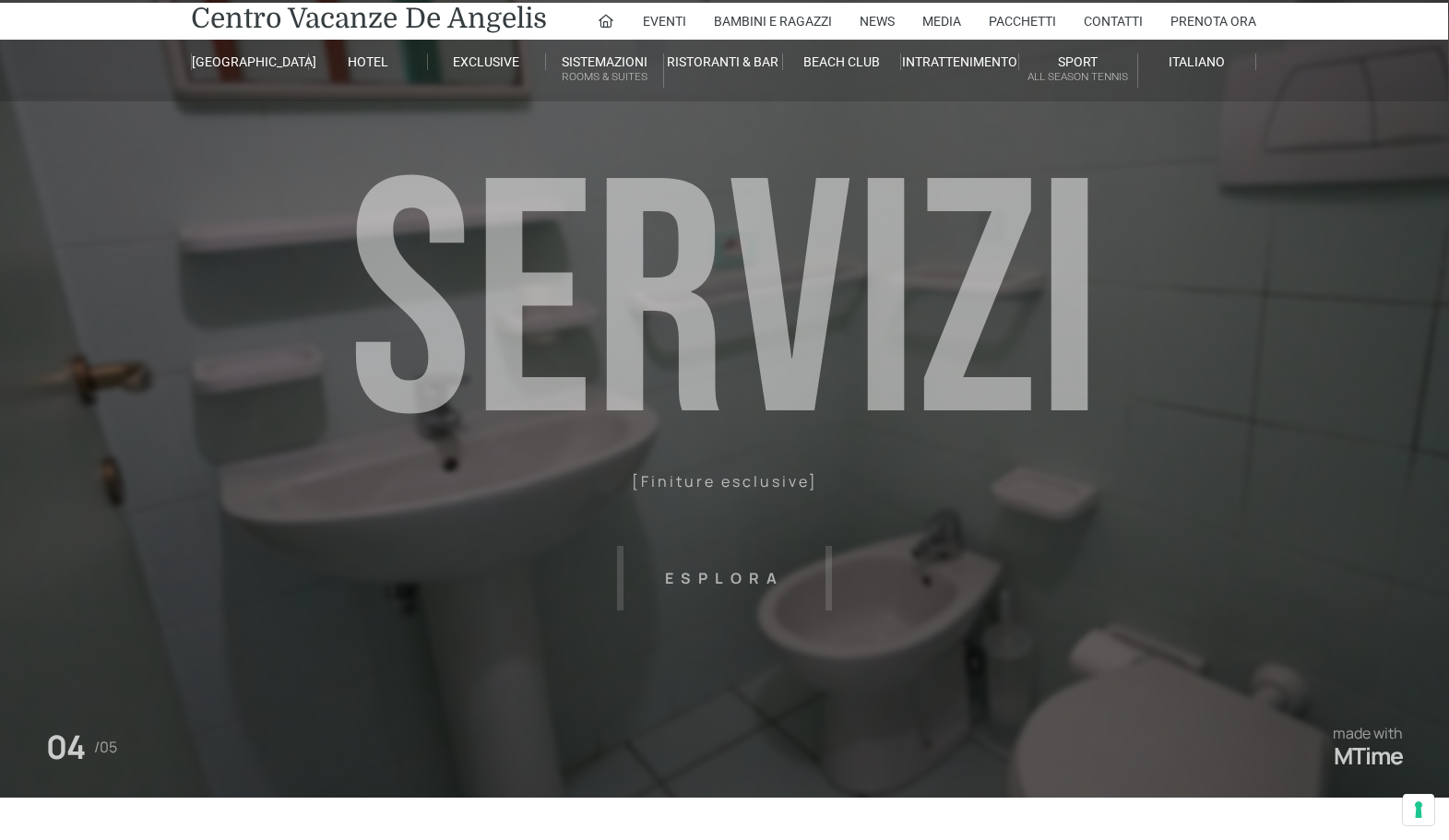
click at [726, 588] on header "Villaggio Hotel Resort Riviera Del Conero Centro Vacanze De Angelis Eventi Miss…" at bounding box center [724, 373] width 1449 height 830
click at [725, 585] on header "Villaggio Hotel Resort Riviera Del Conero Centro Vacanze De Angelis Eventi Miss…" at bounding box center [724, 373] width 1449 height 830
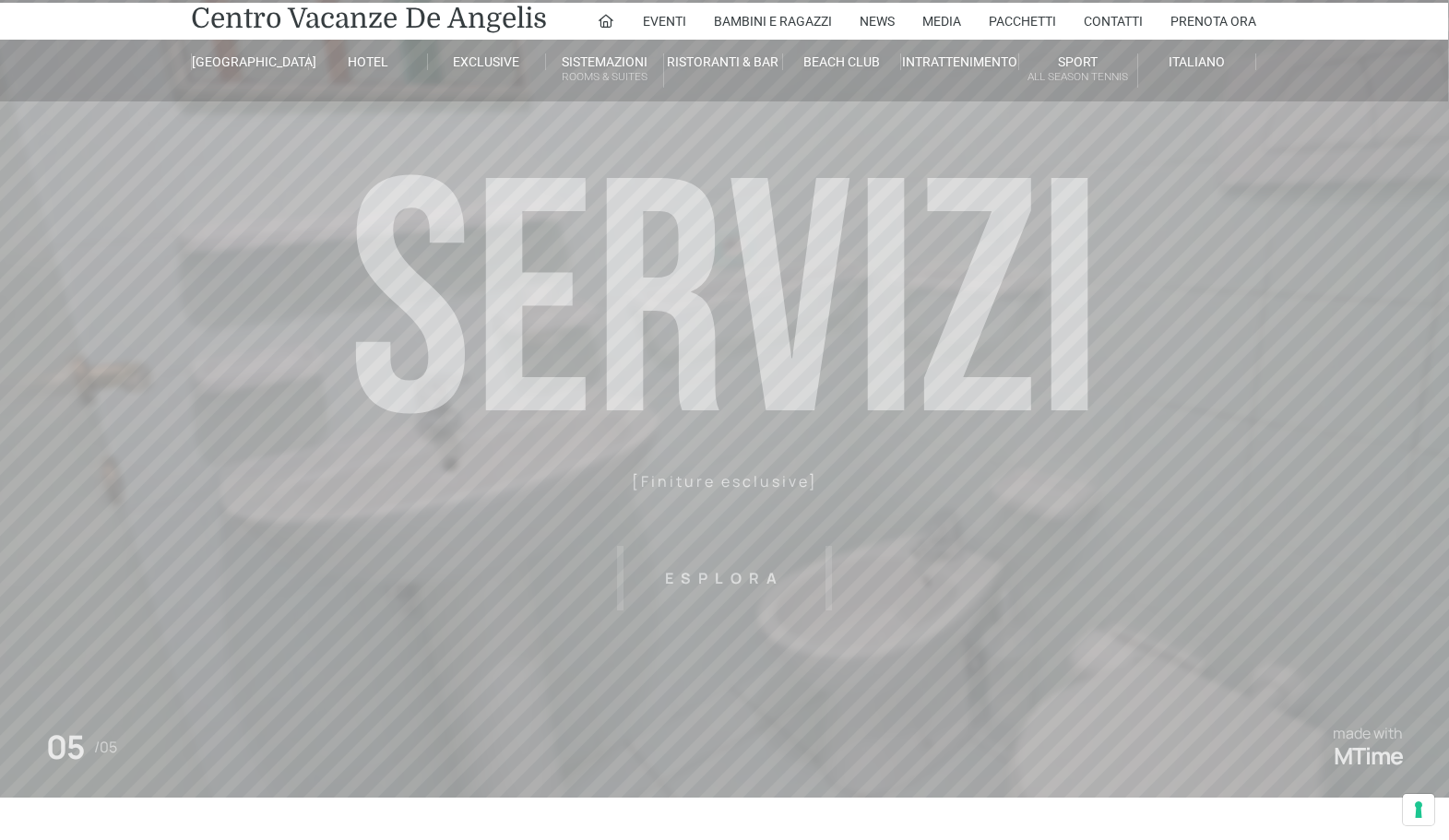
click at [727, 582] on header "Villaggio Hotel Resort Riviera Del Conero Centro Vacanze De Angelis Eventi Miss…" at bounding box center [724, 373] width 1449 height 830
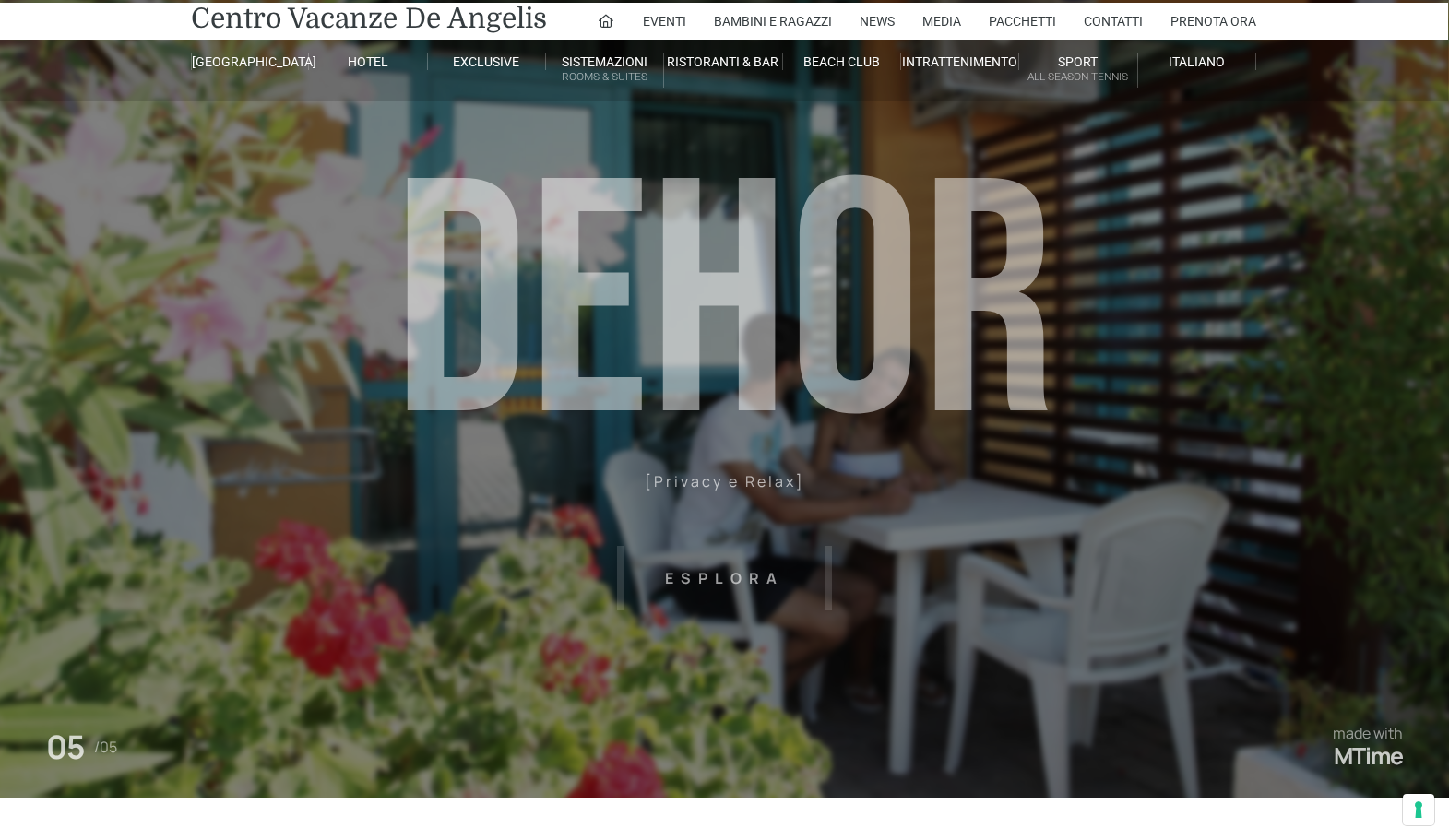
click at [727, 582] on header "Villaggio Hotel Resort Riviera Del Conero Centro Vacanze De Angelis Eventi Miss…" at bounding box center [724, 373] width 1449 height 830
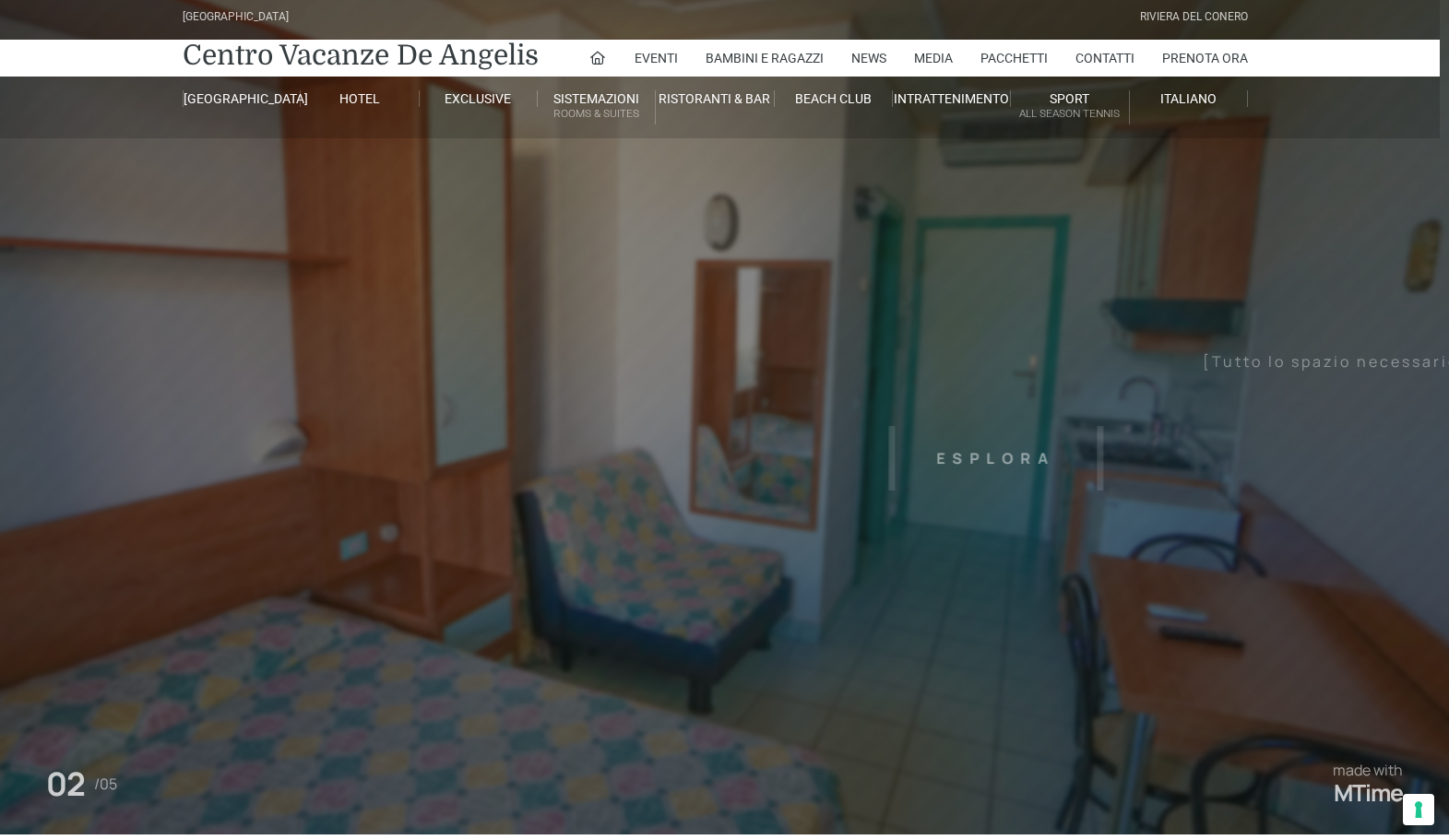
scroll to position [6, 9]
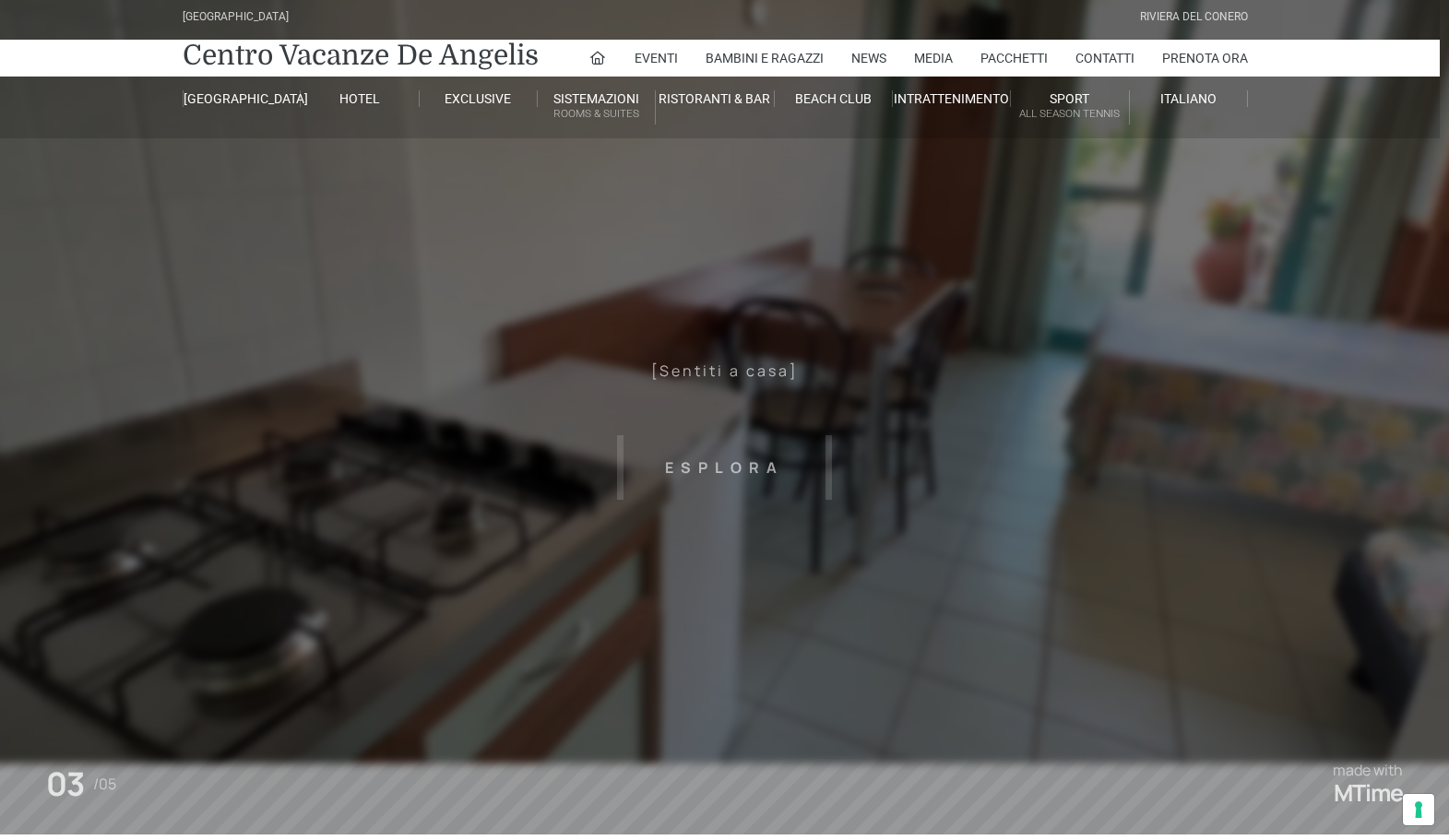
click at [1010, 478] on header "Villaggio Hotel Resort Riviera Del Conero Centro Vacanze De Angelis Eventi Miss…" at bounding box center [716, 409] width 1449 height 830
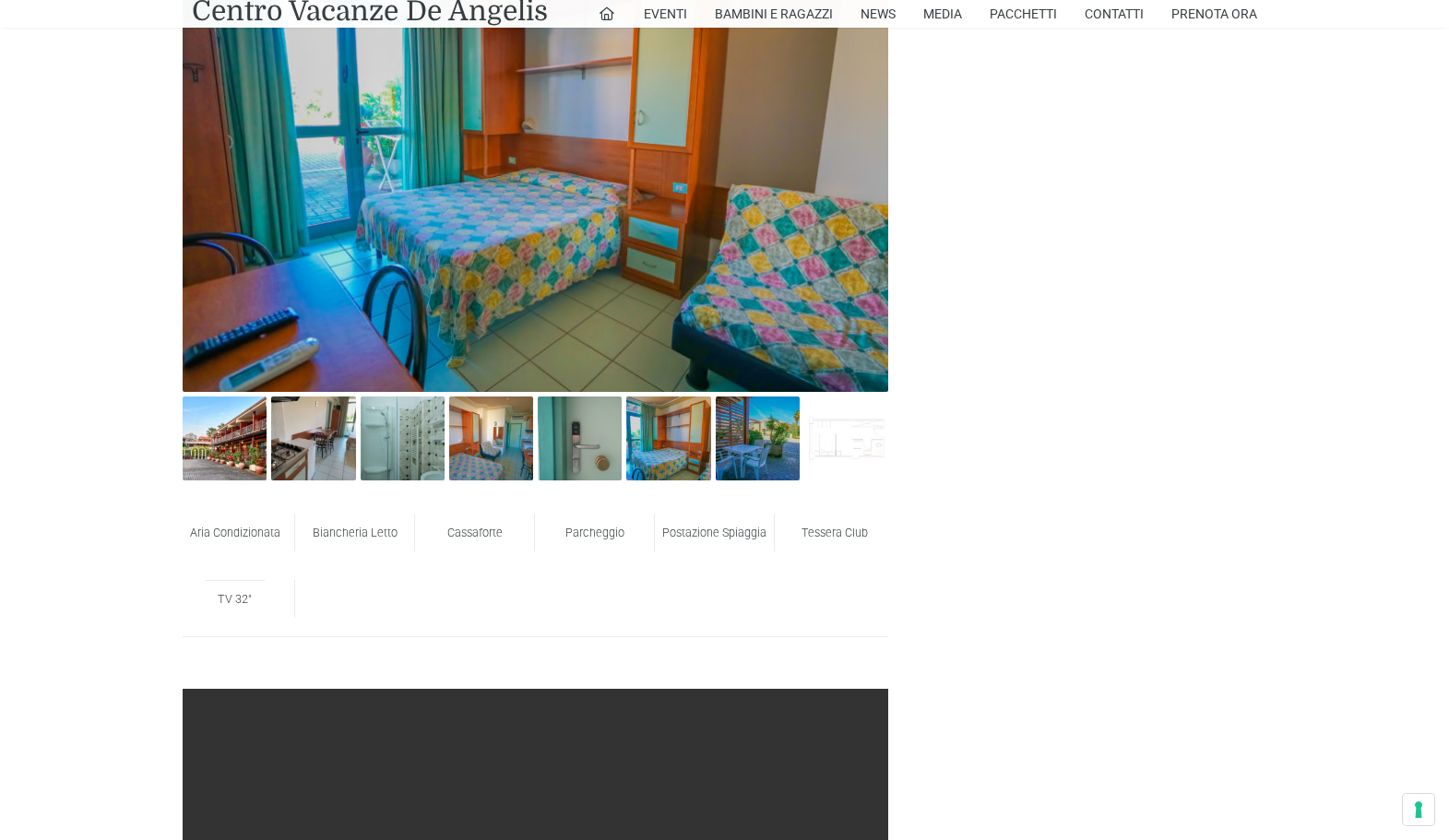
scroll to position [1013, 9]
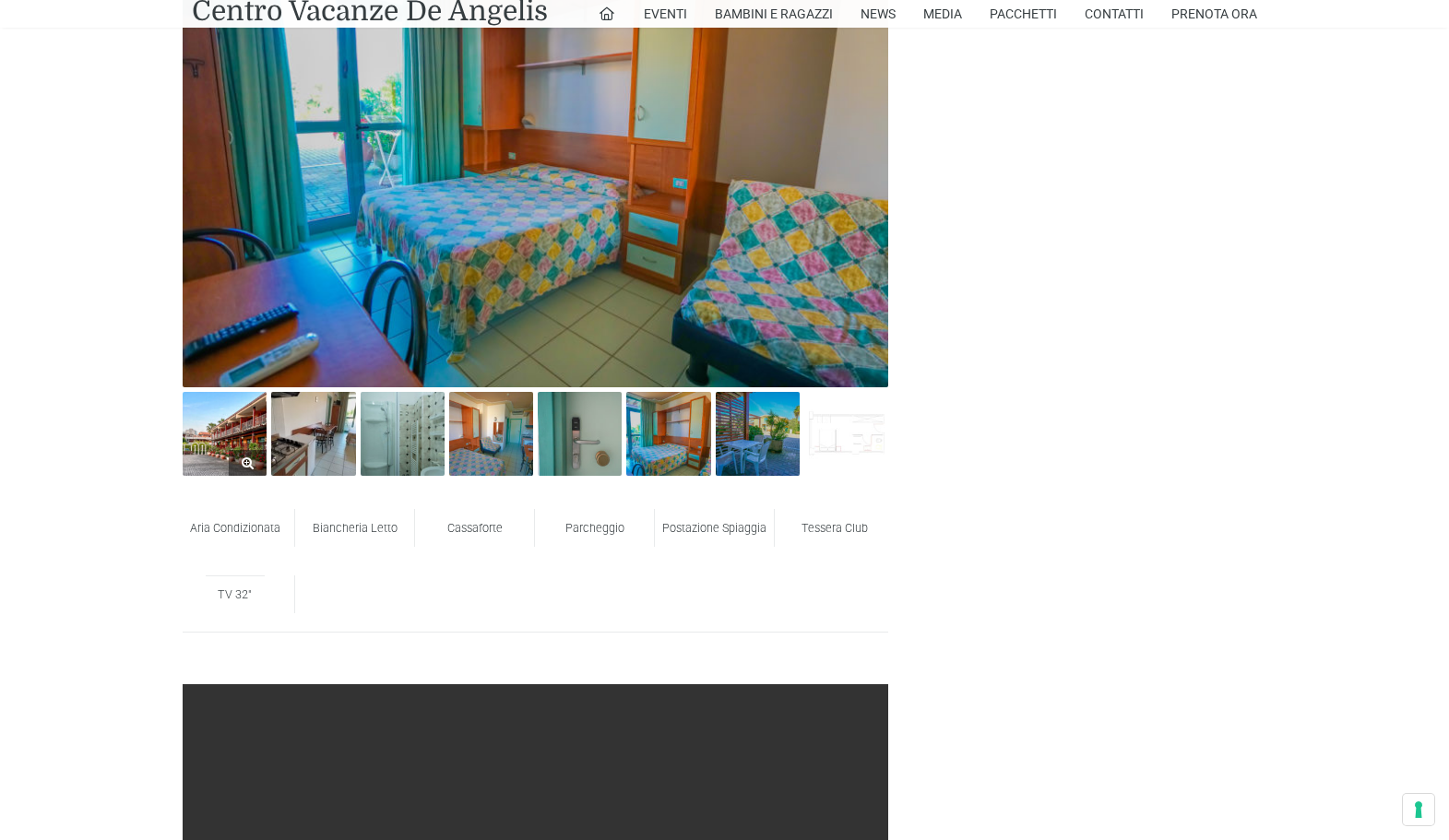
click at [226, 449] on img at bounding box center [224, 434] width 84 height 84
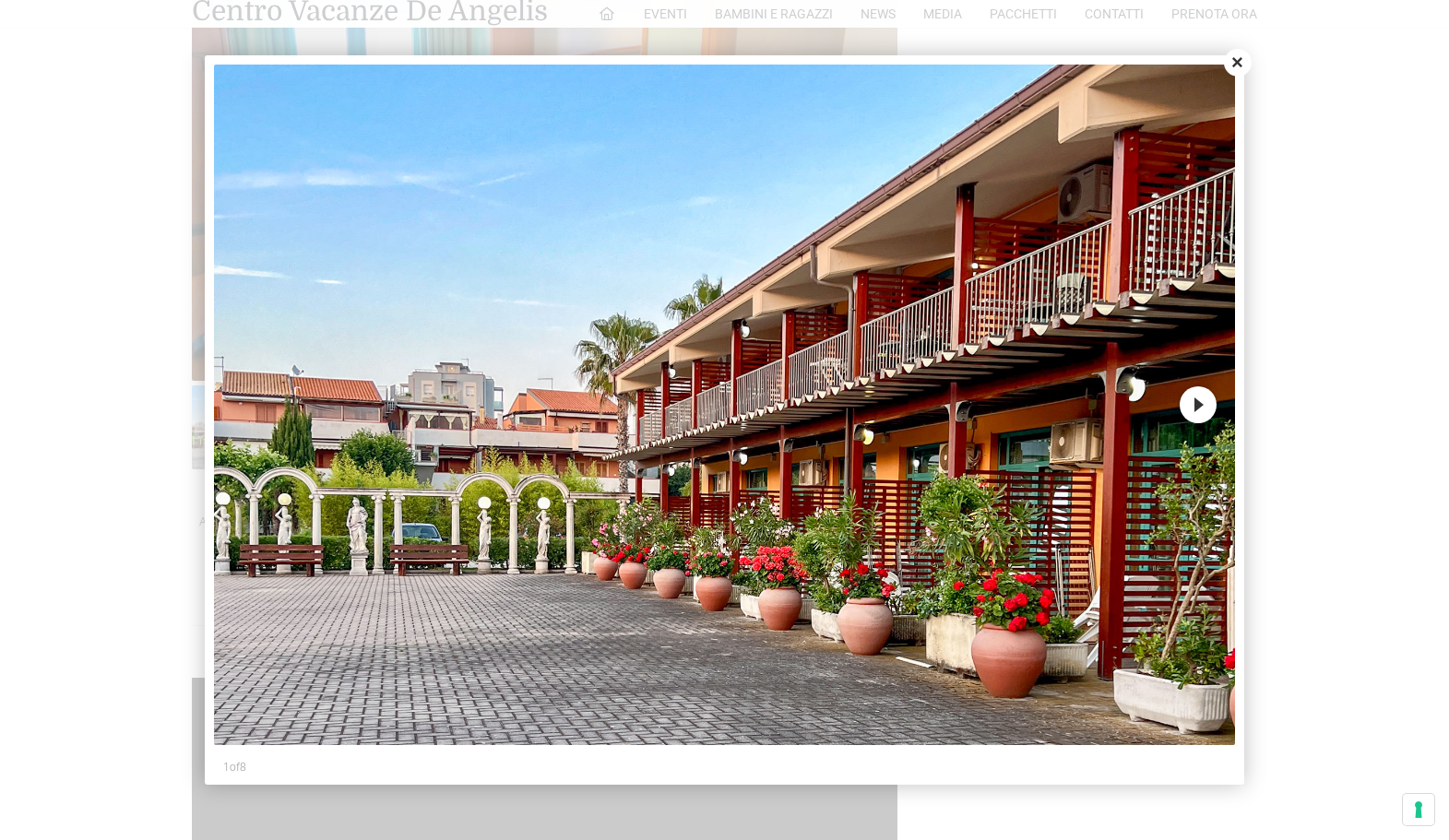
scroll to position [1021, 0]
click at [1200, 417] on button "Next" at bounding box center [1198, 405] width 37 height 37
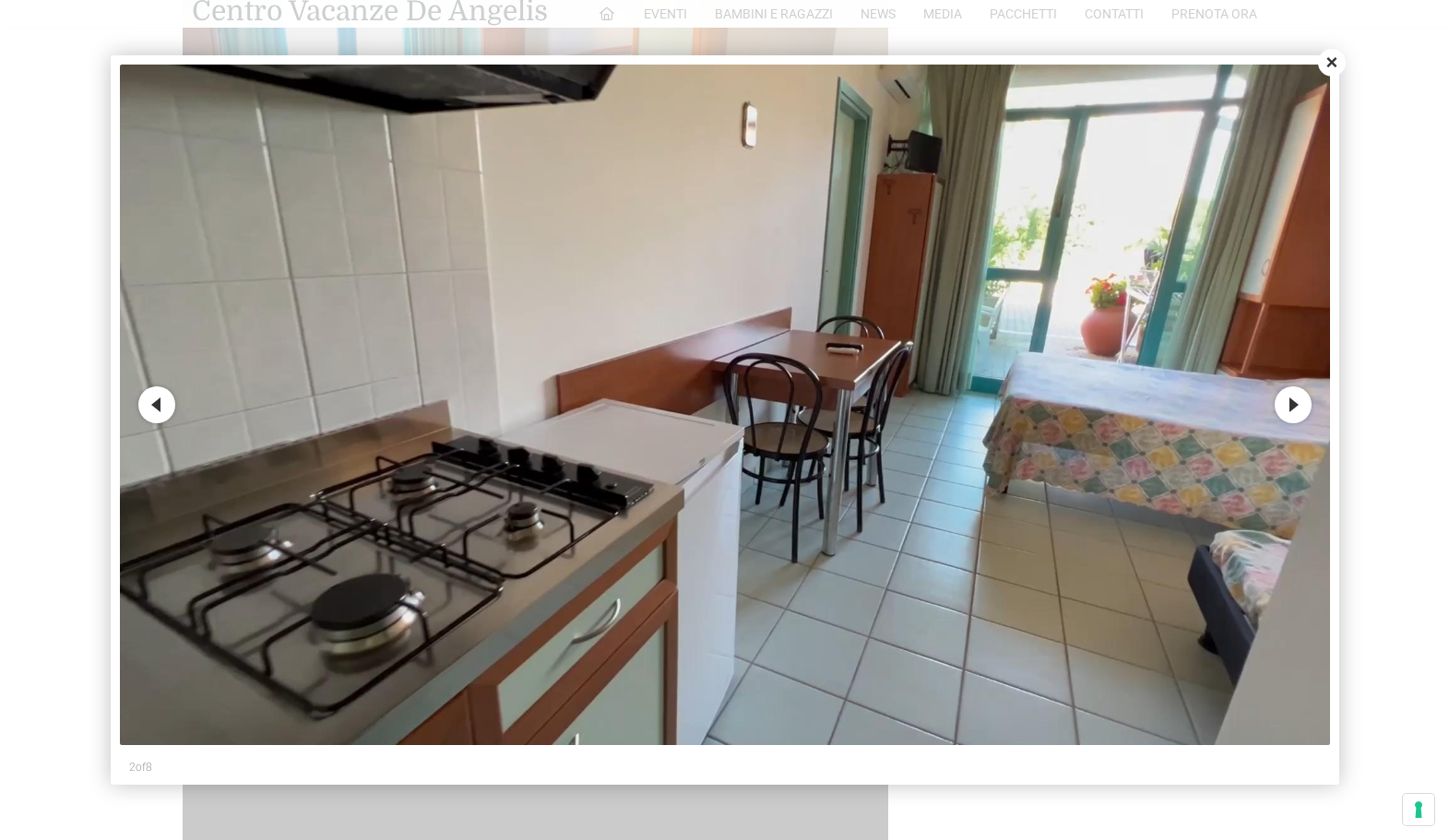
scroll to position [1021, 9]
click at [1305, 405] on button "Next" at bounding box center [1293, 405] width 37 height 37
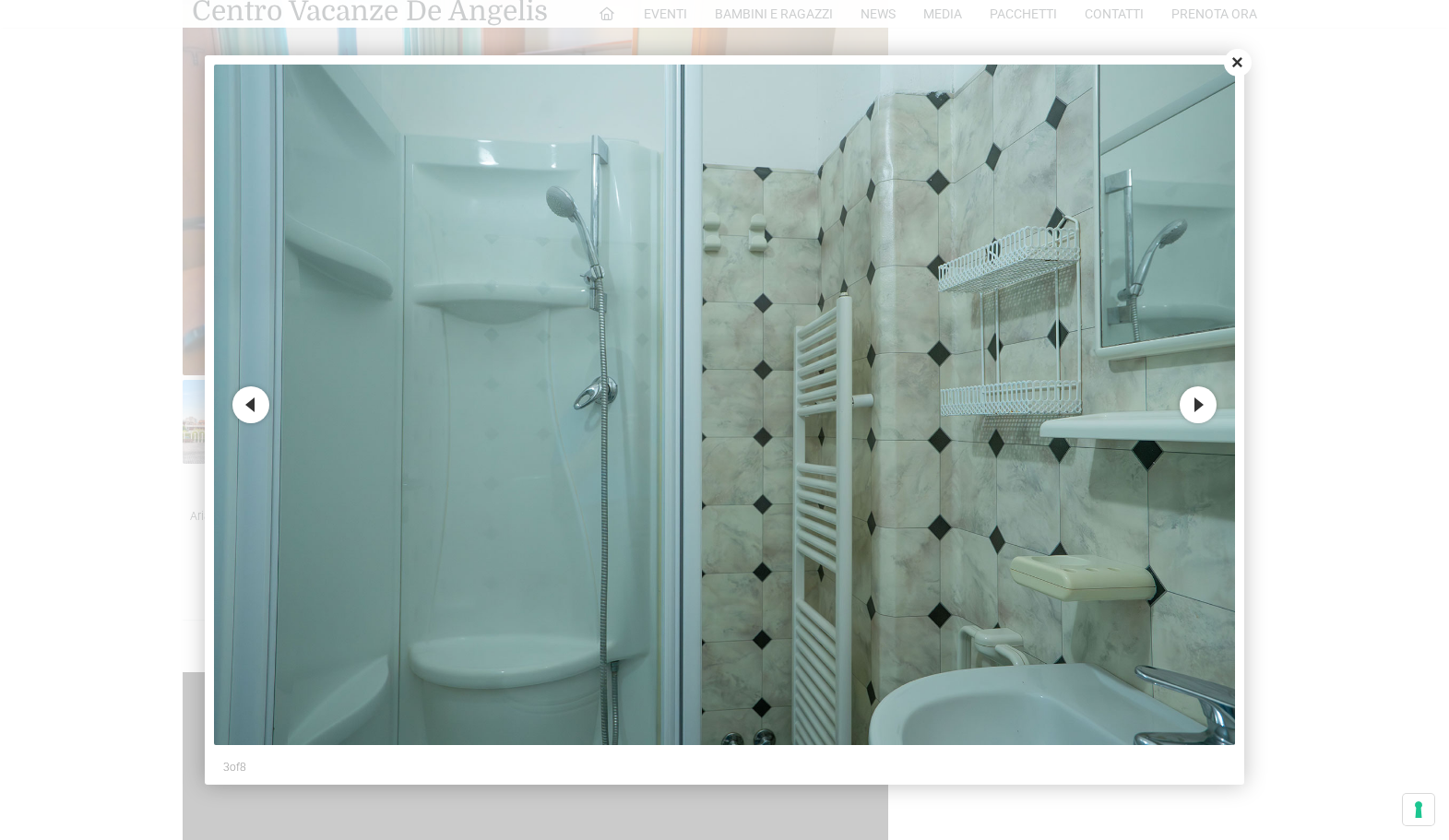
click at [1208, 405] on button "Next" at bounding box center [1198, 405] width 37 height 37
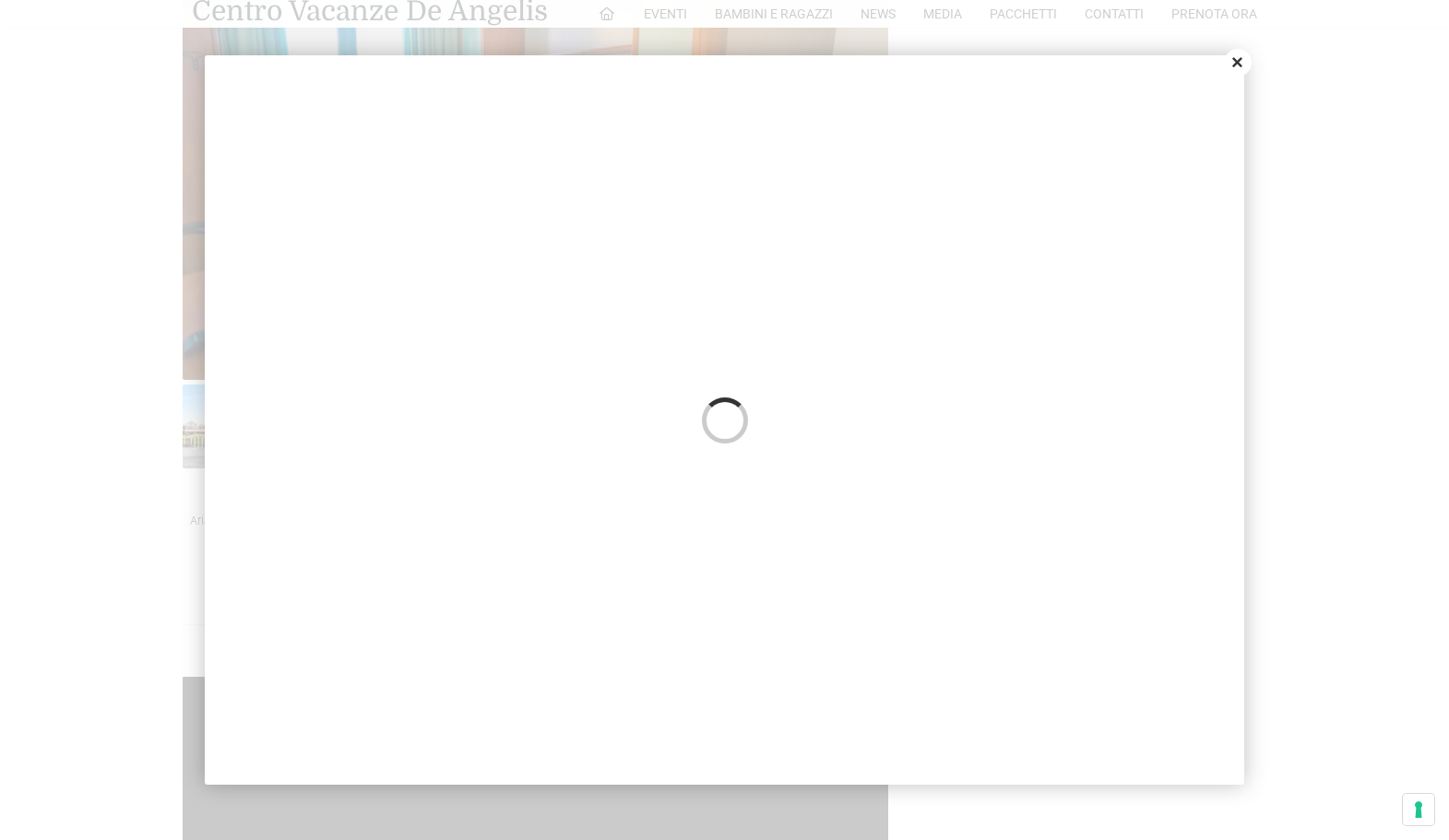
scroll to position [1019, 9]
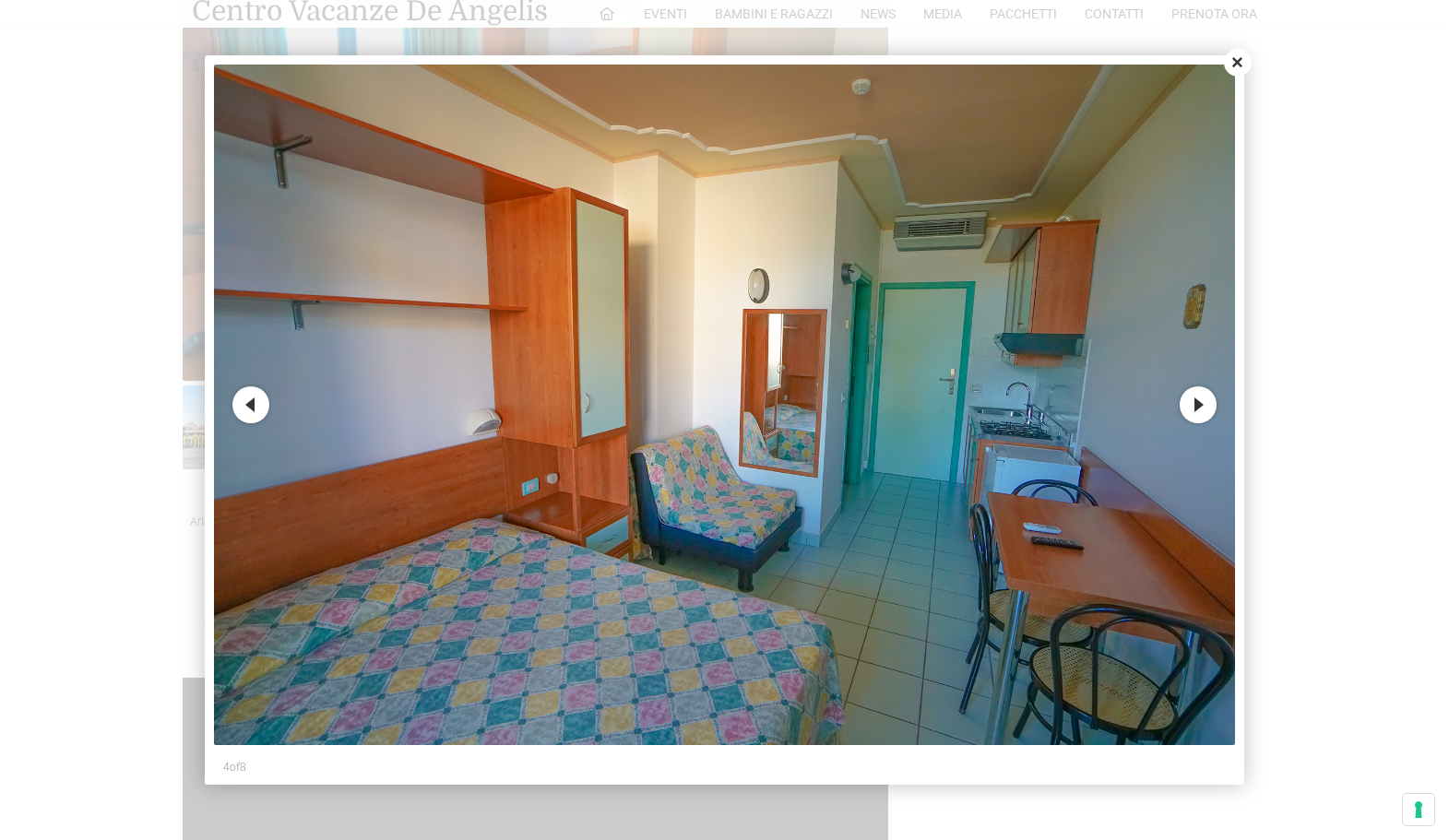
click at [1208, 405] on button "Next" at bounding box center [1198, 405] width 37 height 37
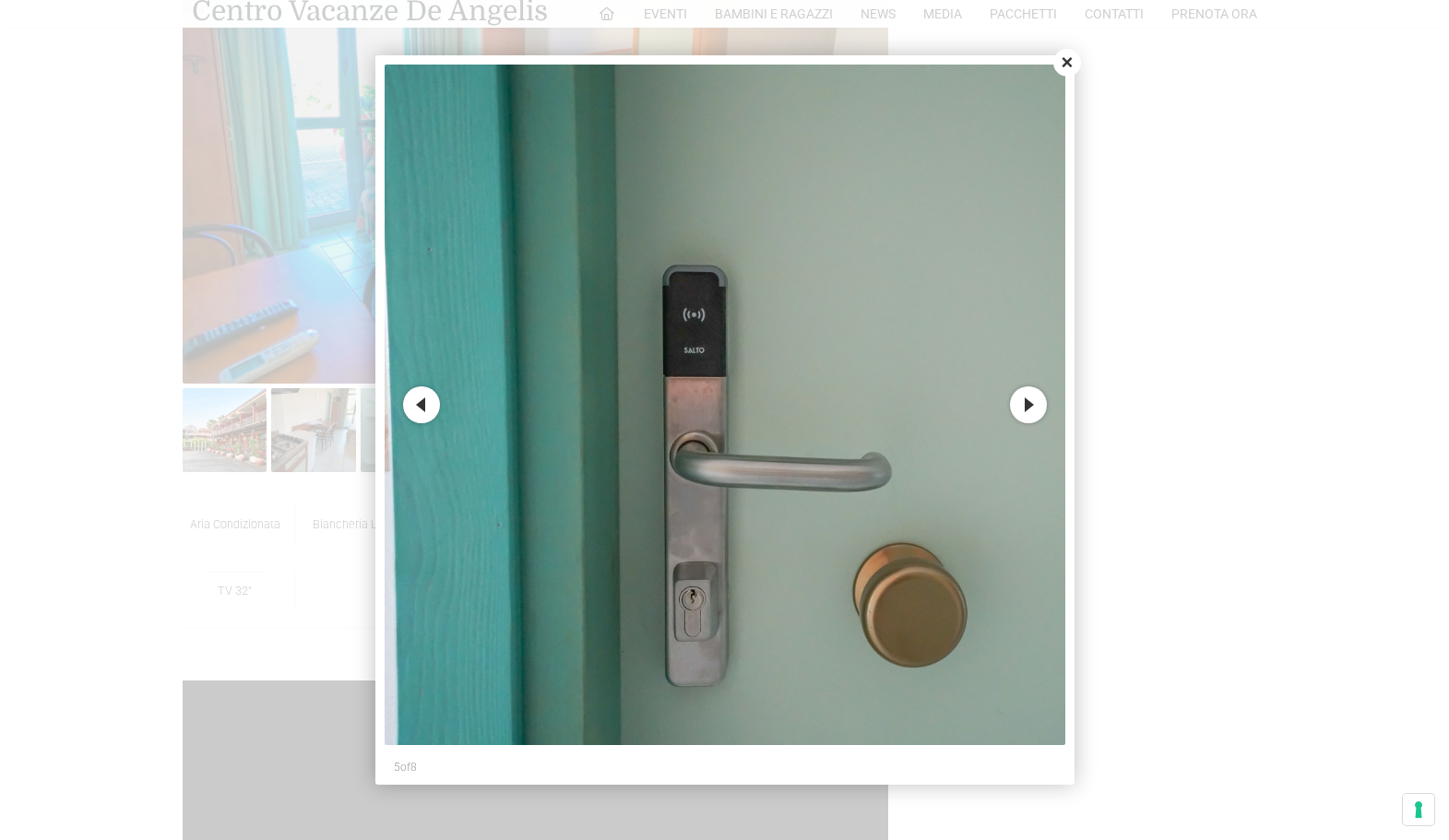
click at [1018, 400] on button "Next" at bounding box center [1028, 405] width 37 height 37
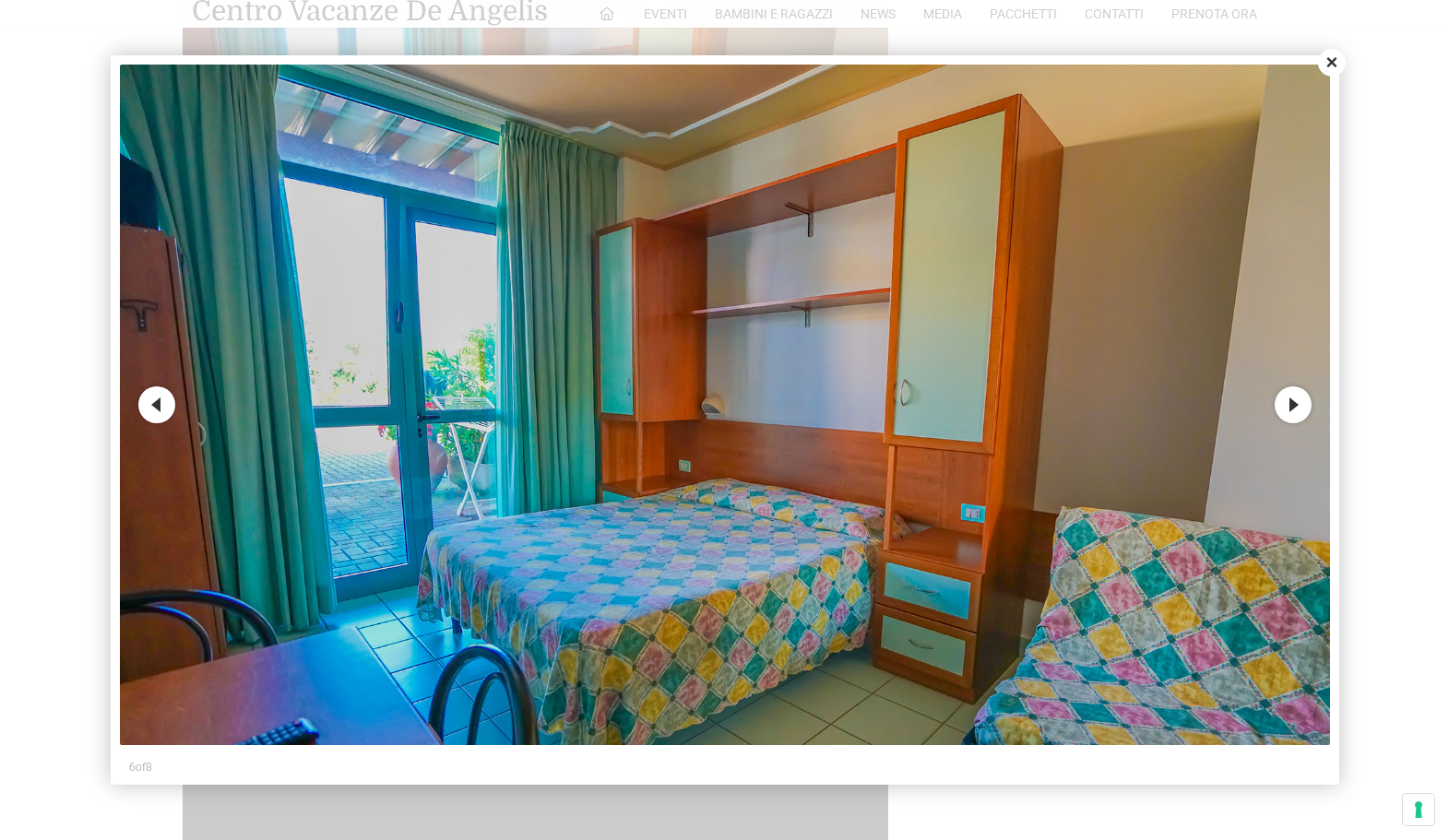
click at [1291, 415] on button "Next" at bounding box center [1293, 405] width 37 height 37
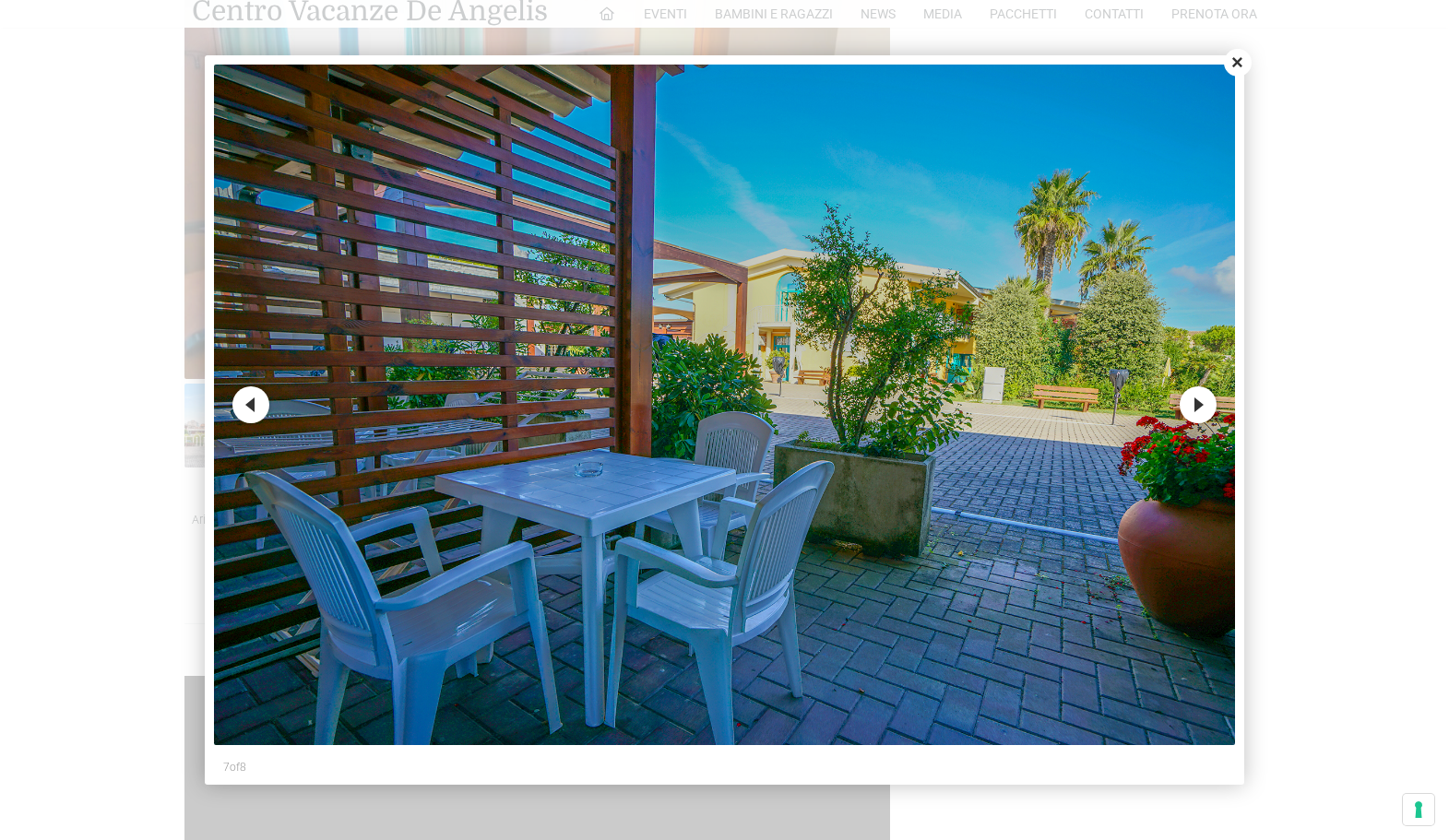
click at [1199, 414] on button "Next" at bounding box center [1198, 405] width 37 height 37
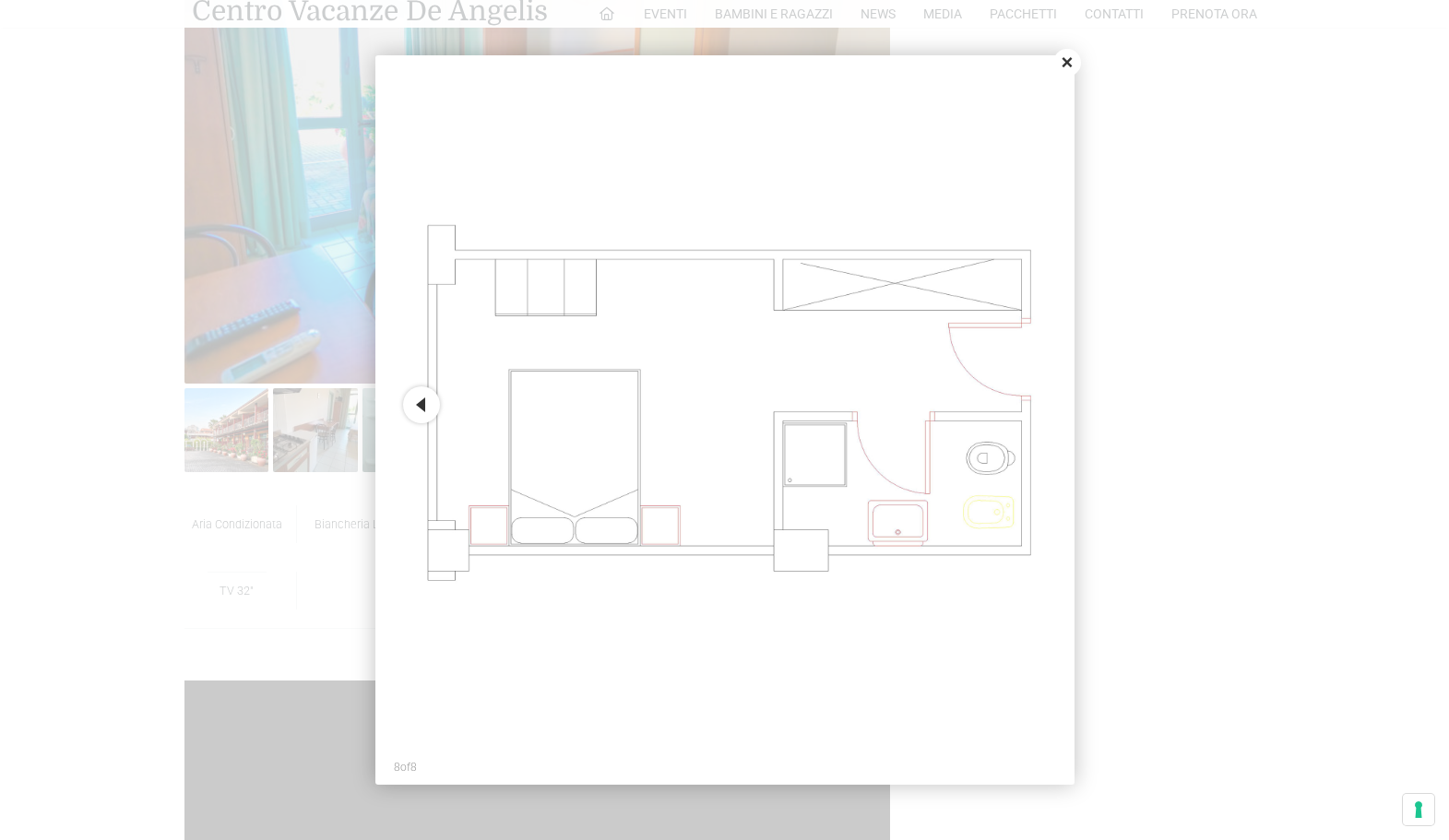
scroll to position [1017, 9]
click at [1065, 62] on button "Close" at bounding box center [1067, 63] width 27 height 27
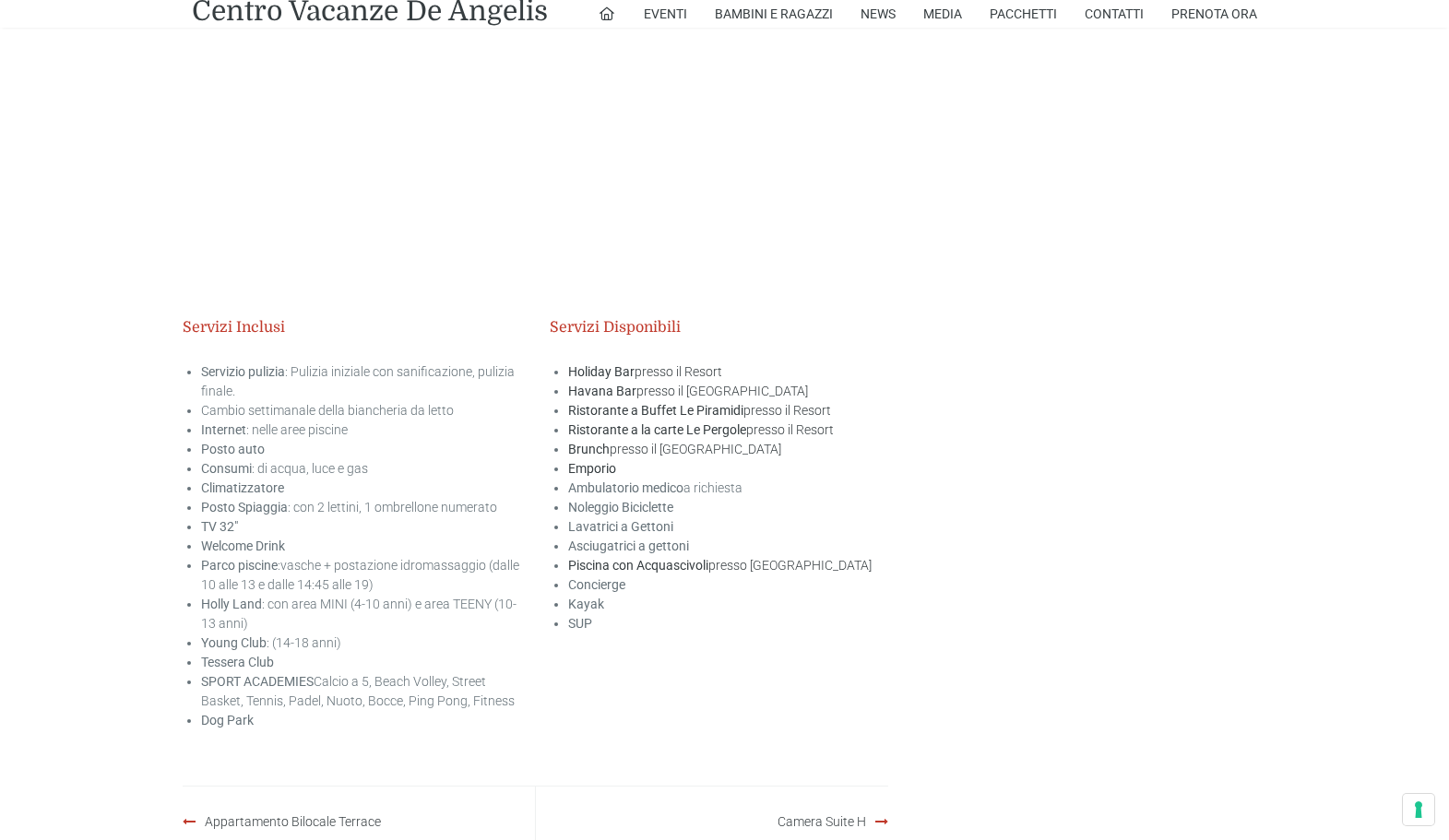
scroll to position [2868, 9]
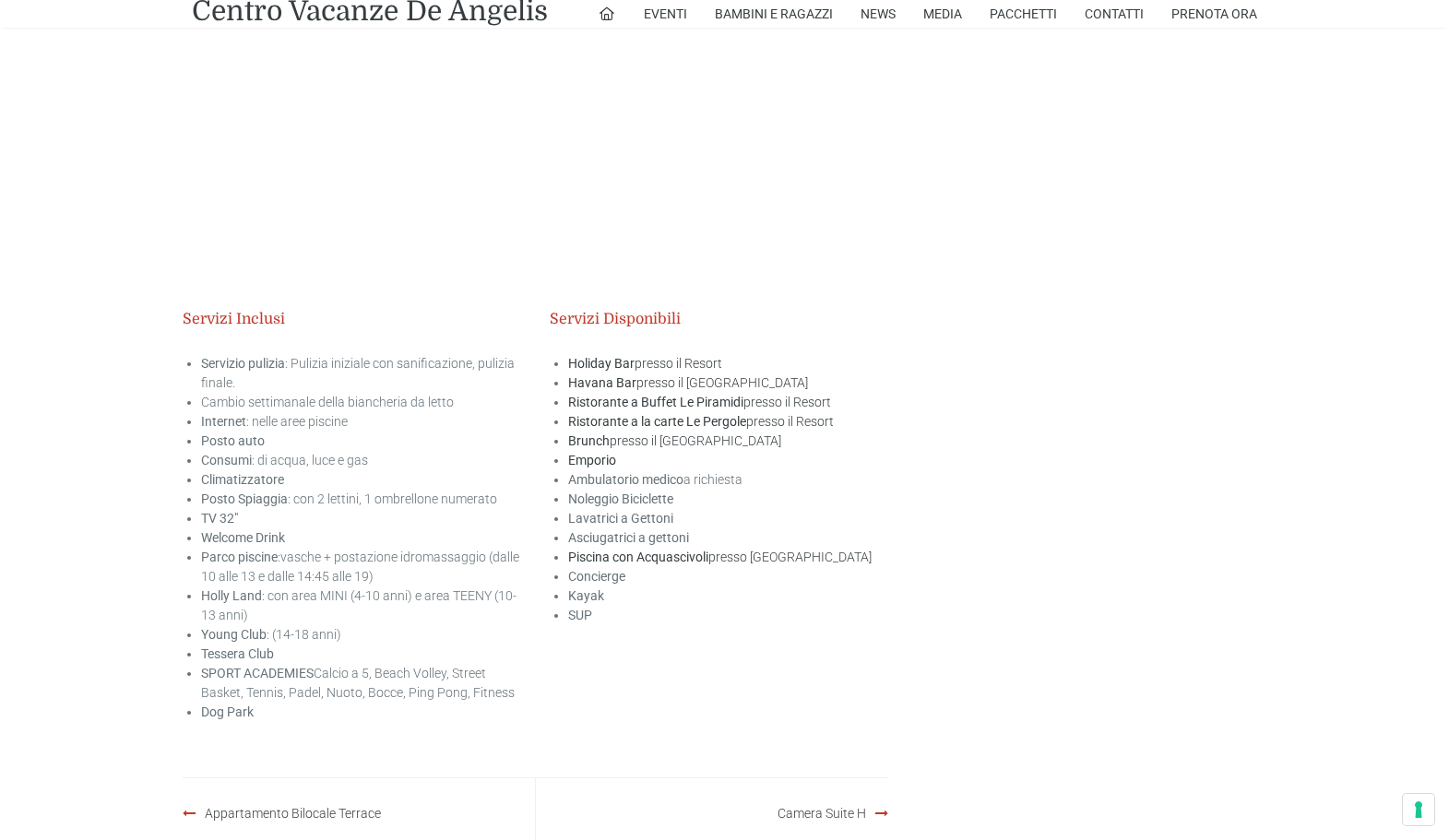
click at [584, 623] on strong "SUP" at bounding box center [580, 615] width 23 height 15
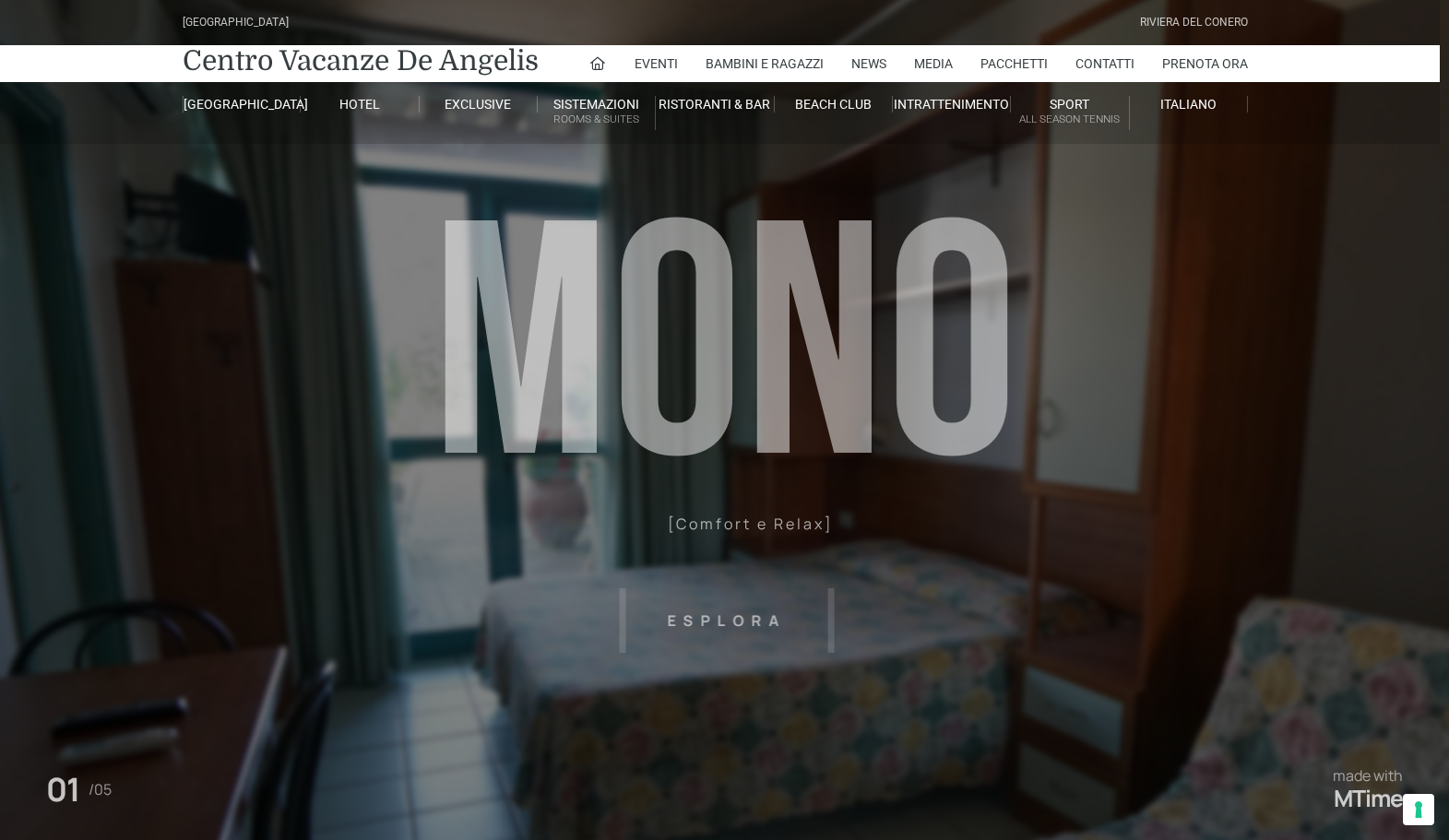
scroll to position [0, 9]
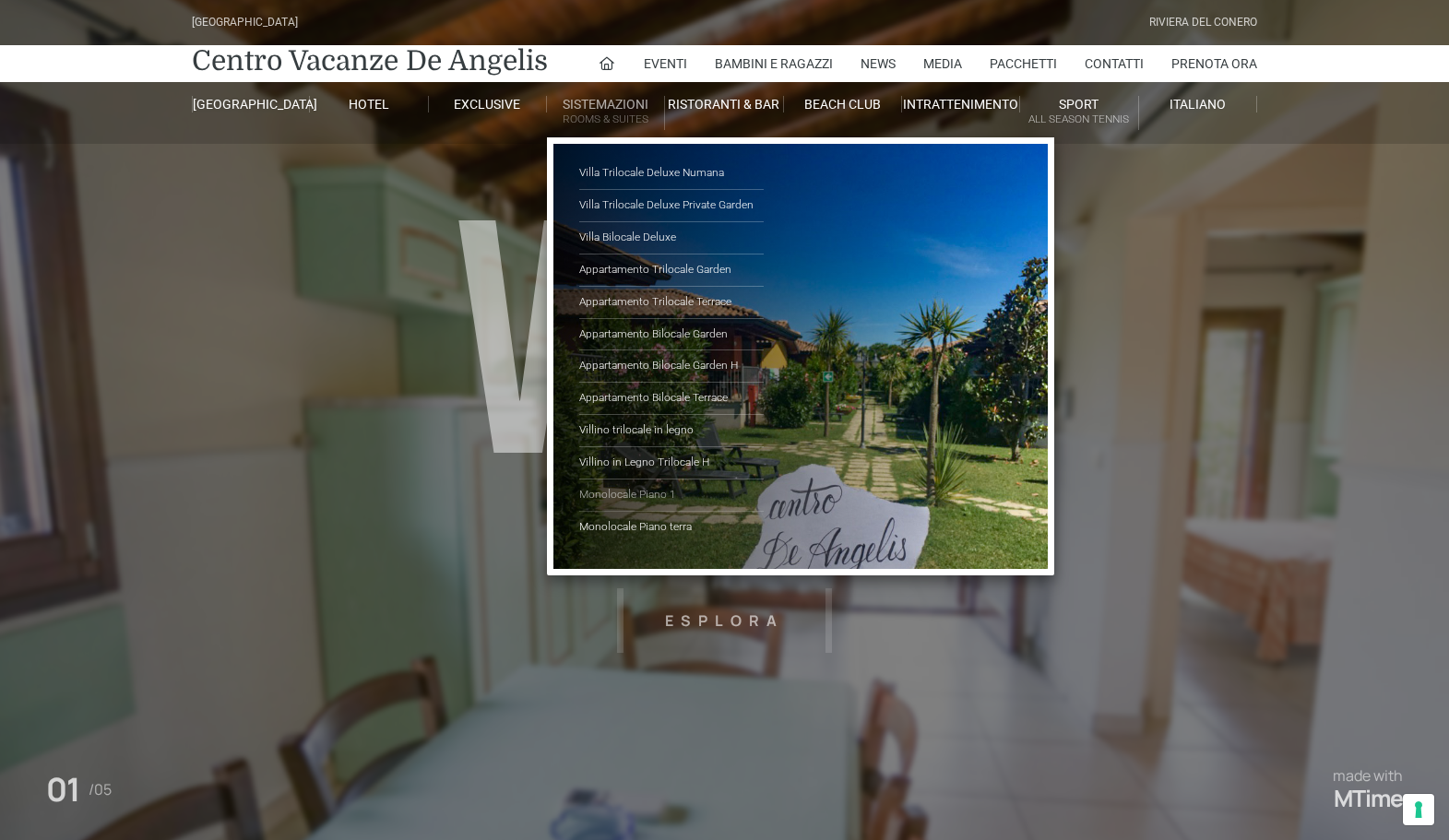
click at [659, 495] on link "Monolocale Piano 1" at bounding box center [671, 495] width 184 height 32
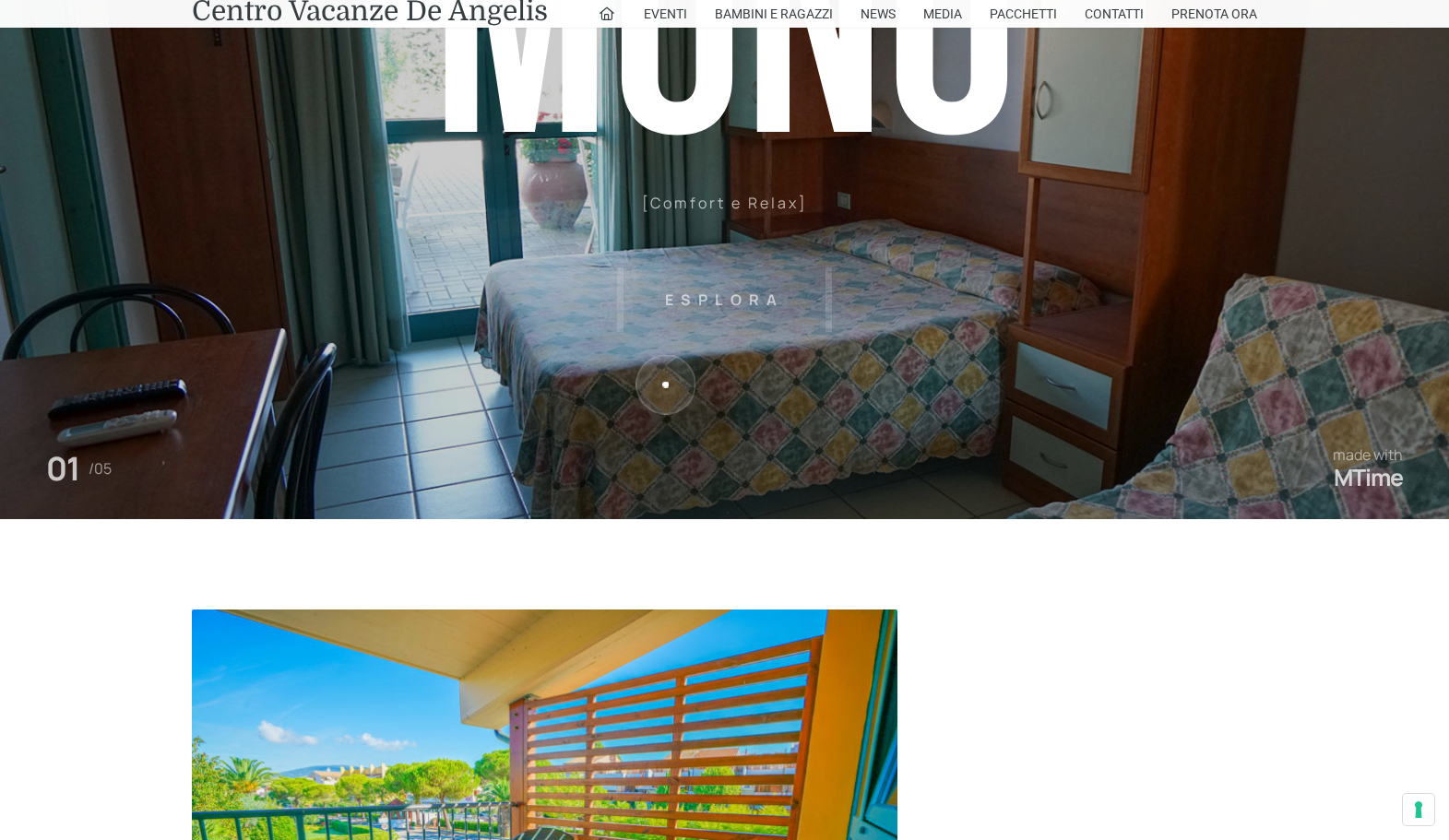
scroll to position [326, 0]
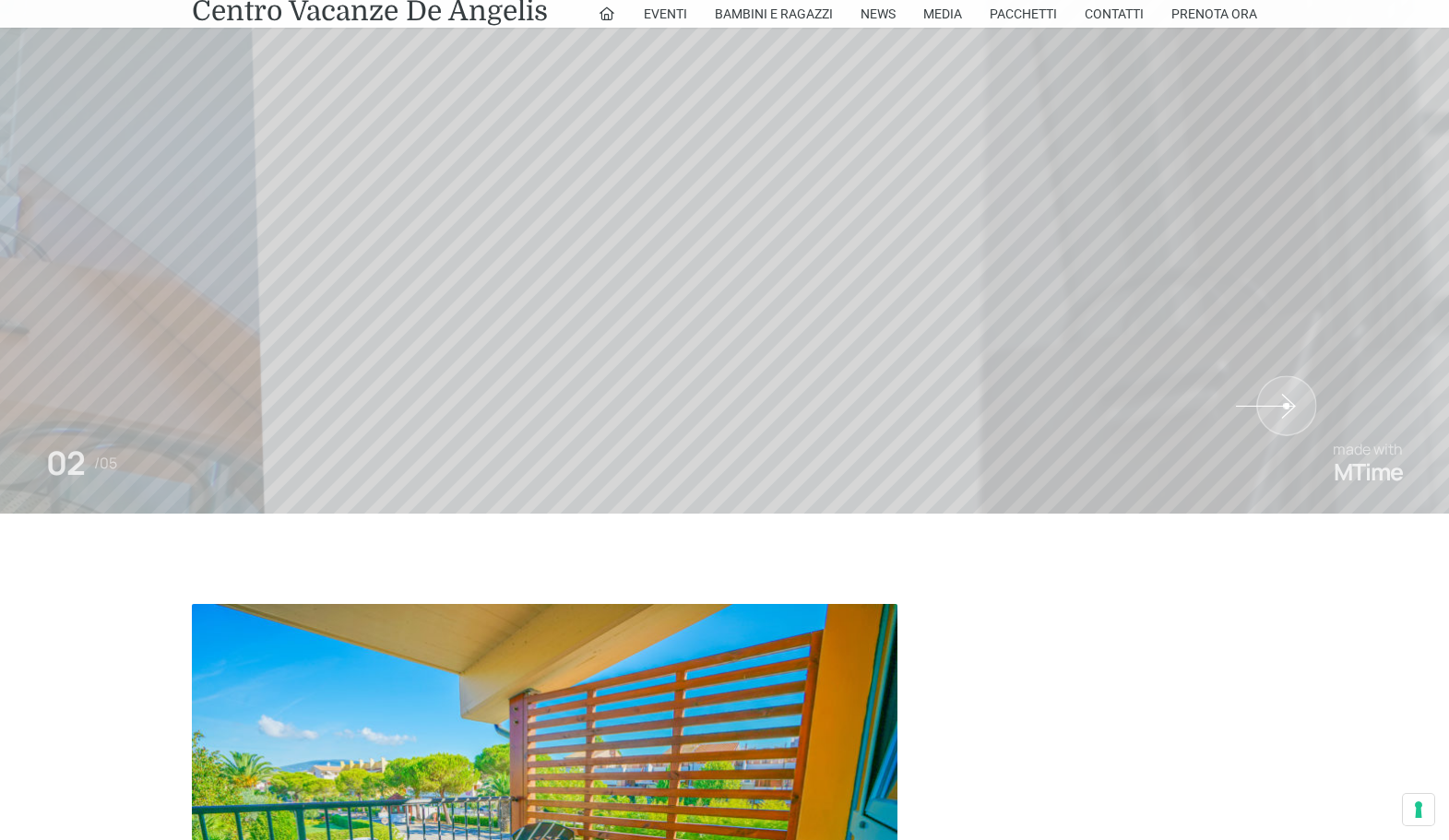
click at [1286, 405] on sr7-shp at bounding box center [1207, 94] width 484 height 840
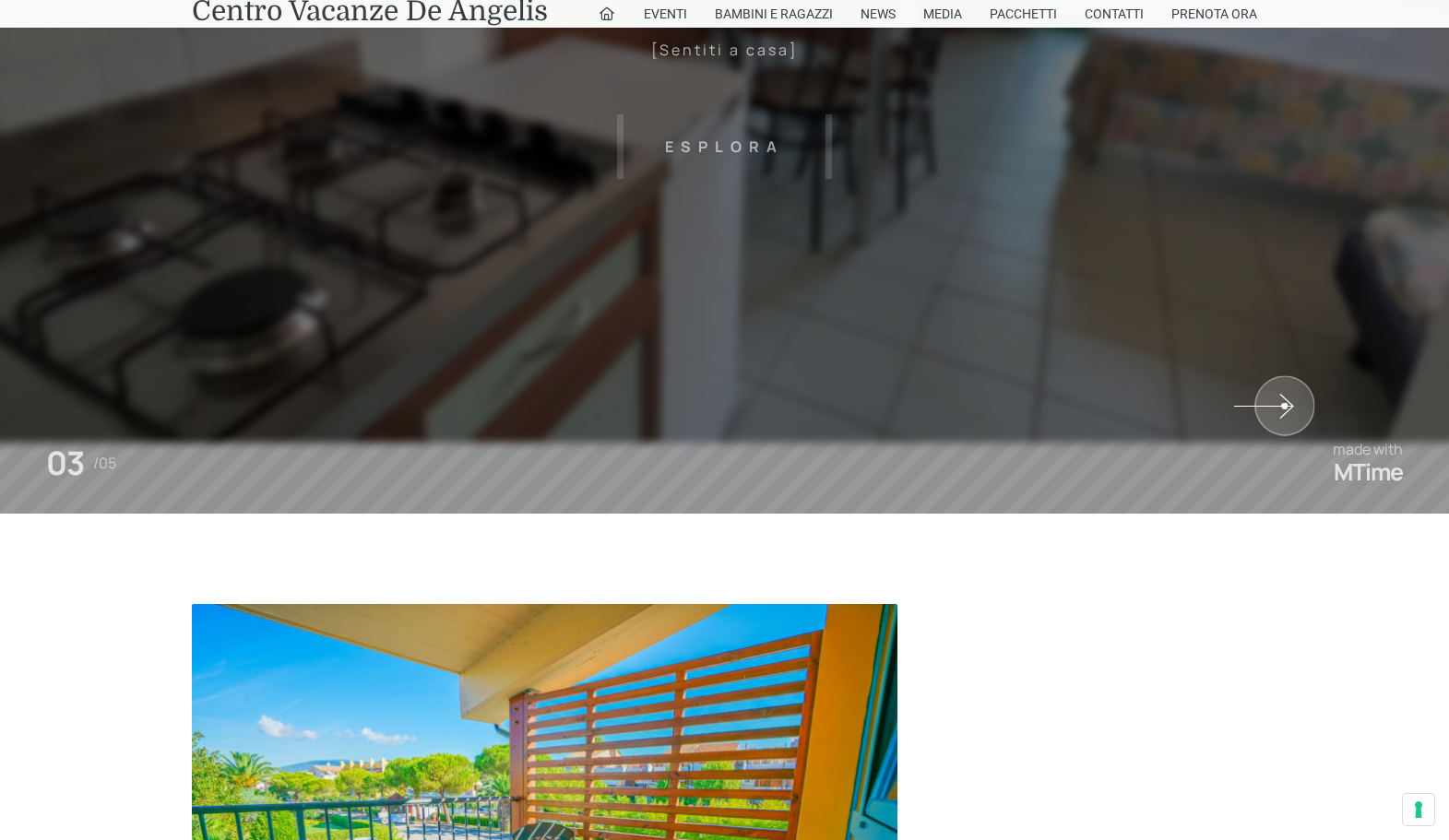
click at [1285, 405] on sr7-shp at bounding box center [1207, 94] width 484 height 840
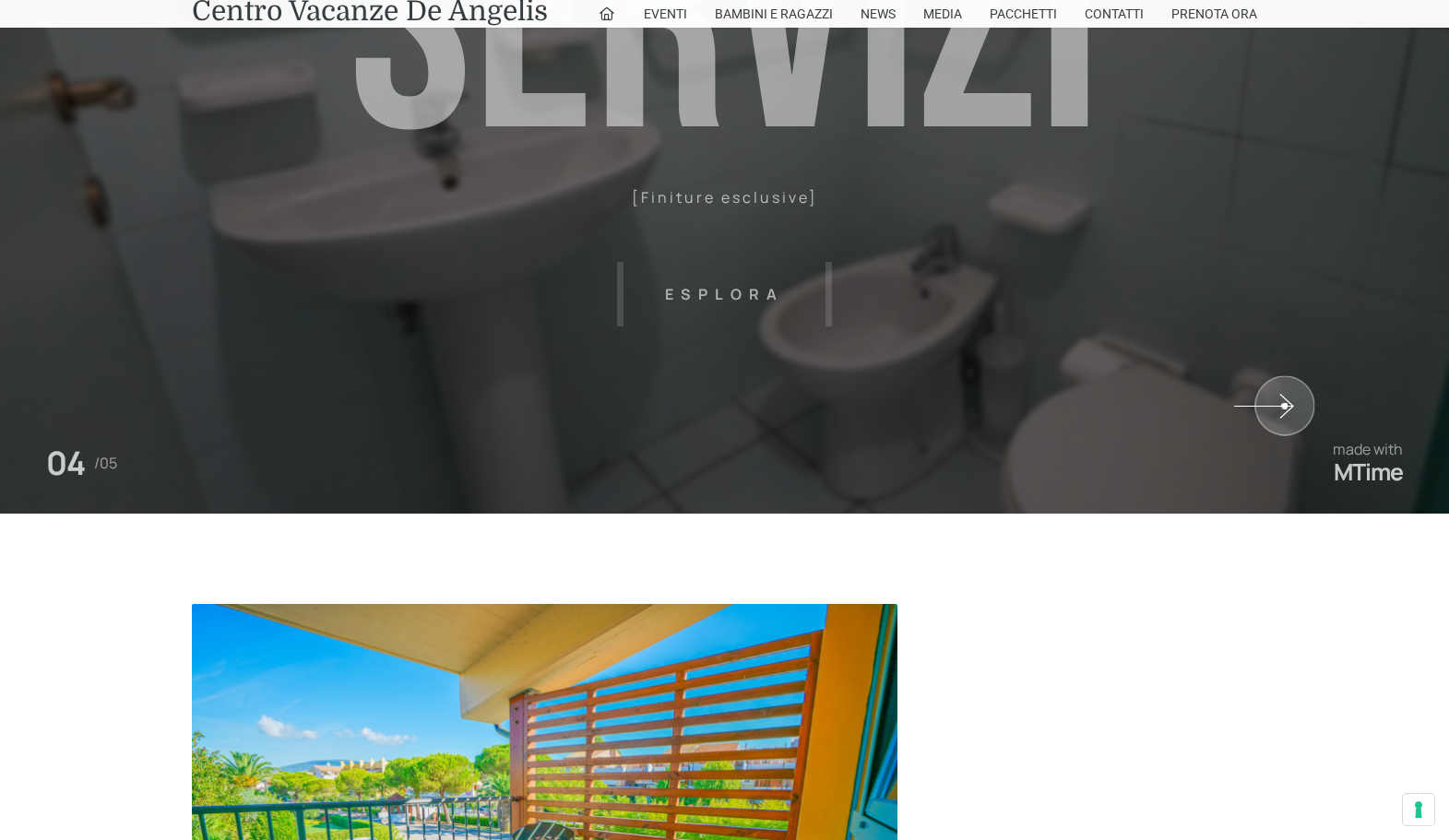
click at [1285, 405] on sr7-shp at bounding box center [1207, 94] width 484 height 840
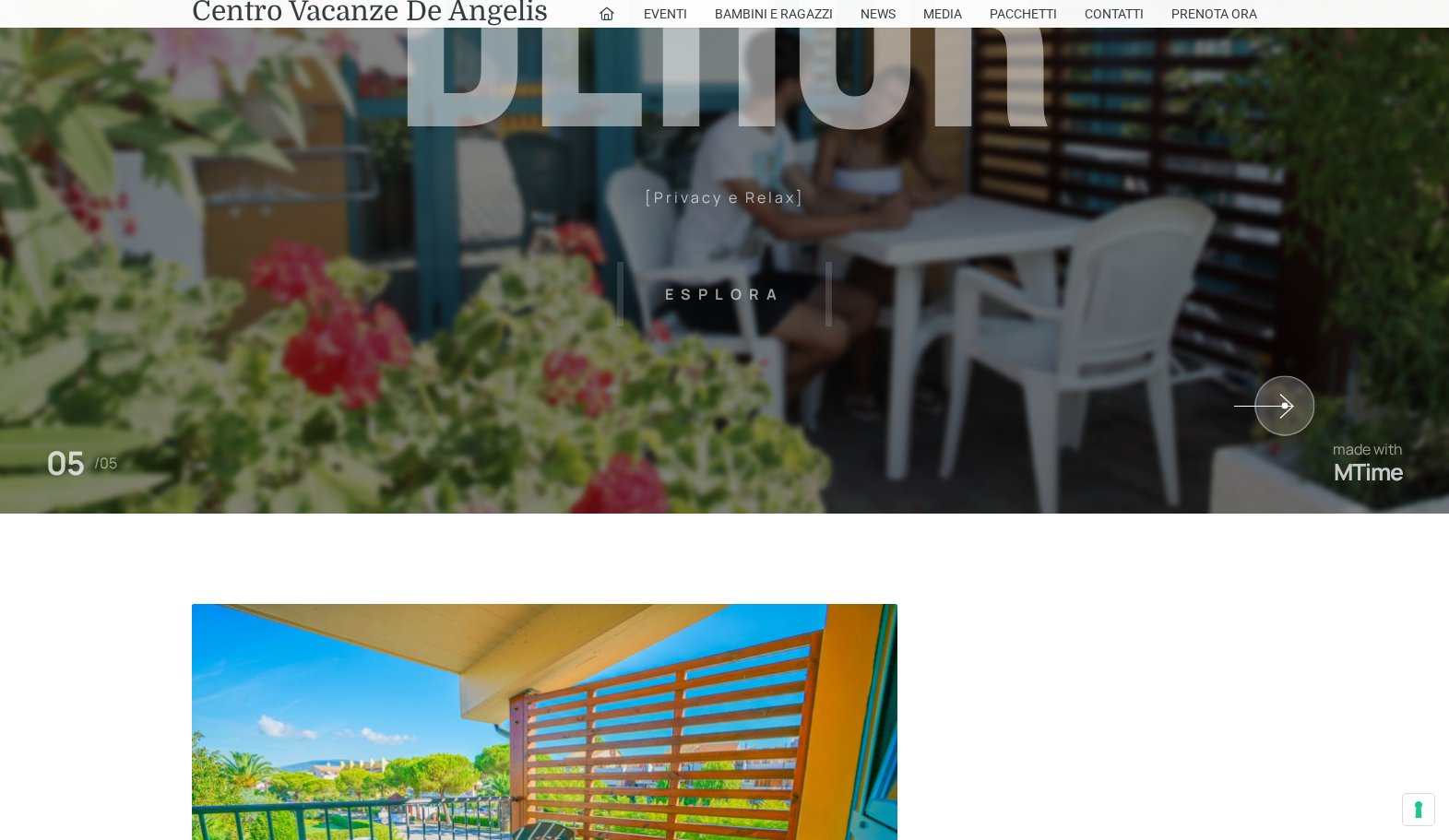
click at [1285, 405] on sr7-shp at bounding box center [1207, 94] width 484 height 840
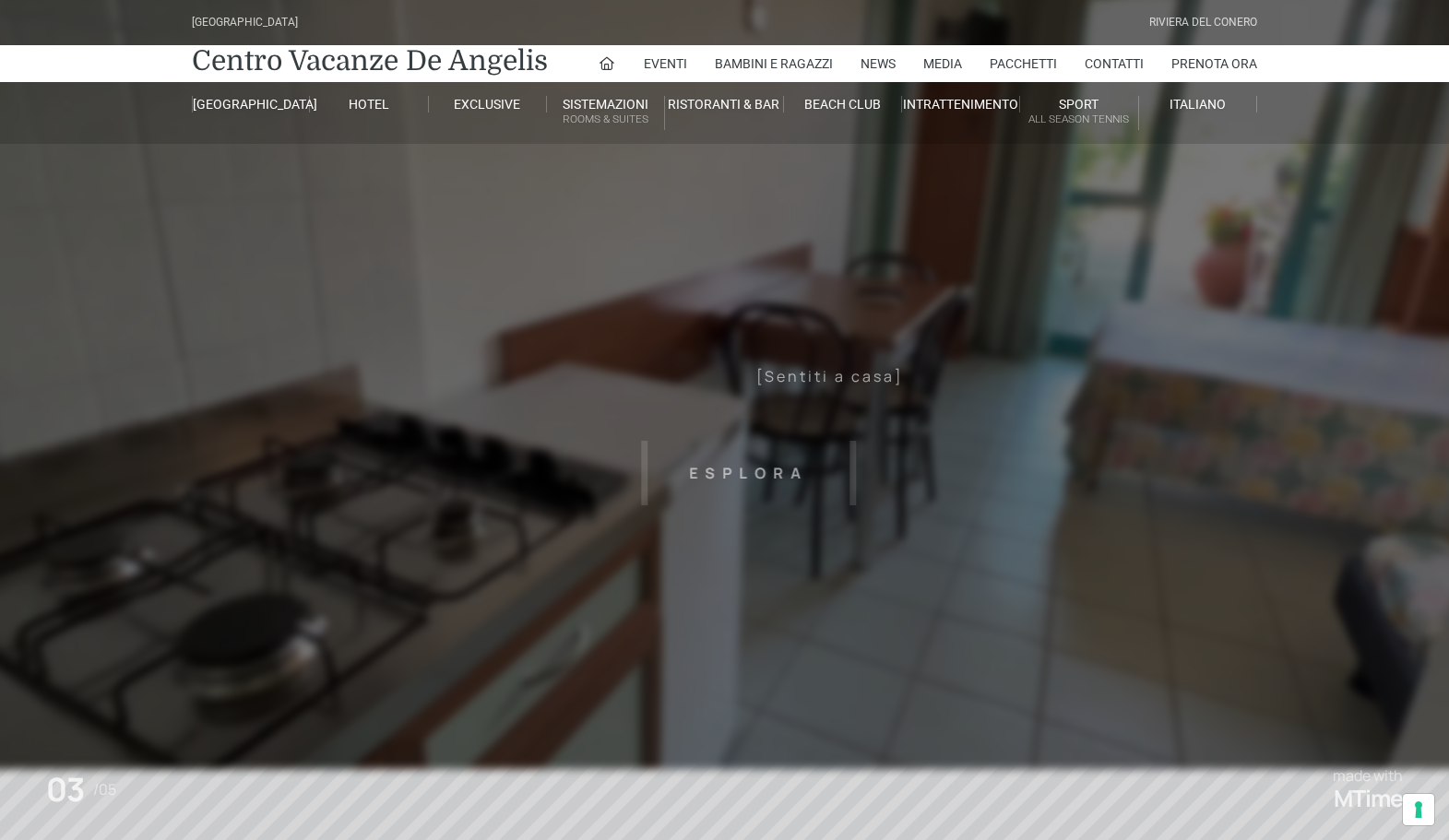
scroll to position [7, 0]
